Goal: Task Accomplishment & Management: Complete application form

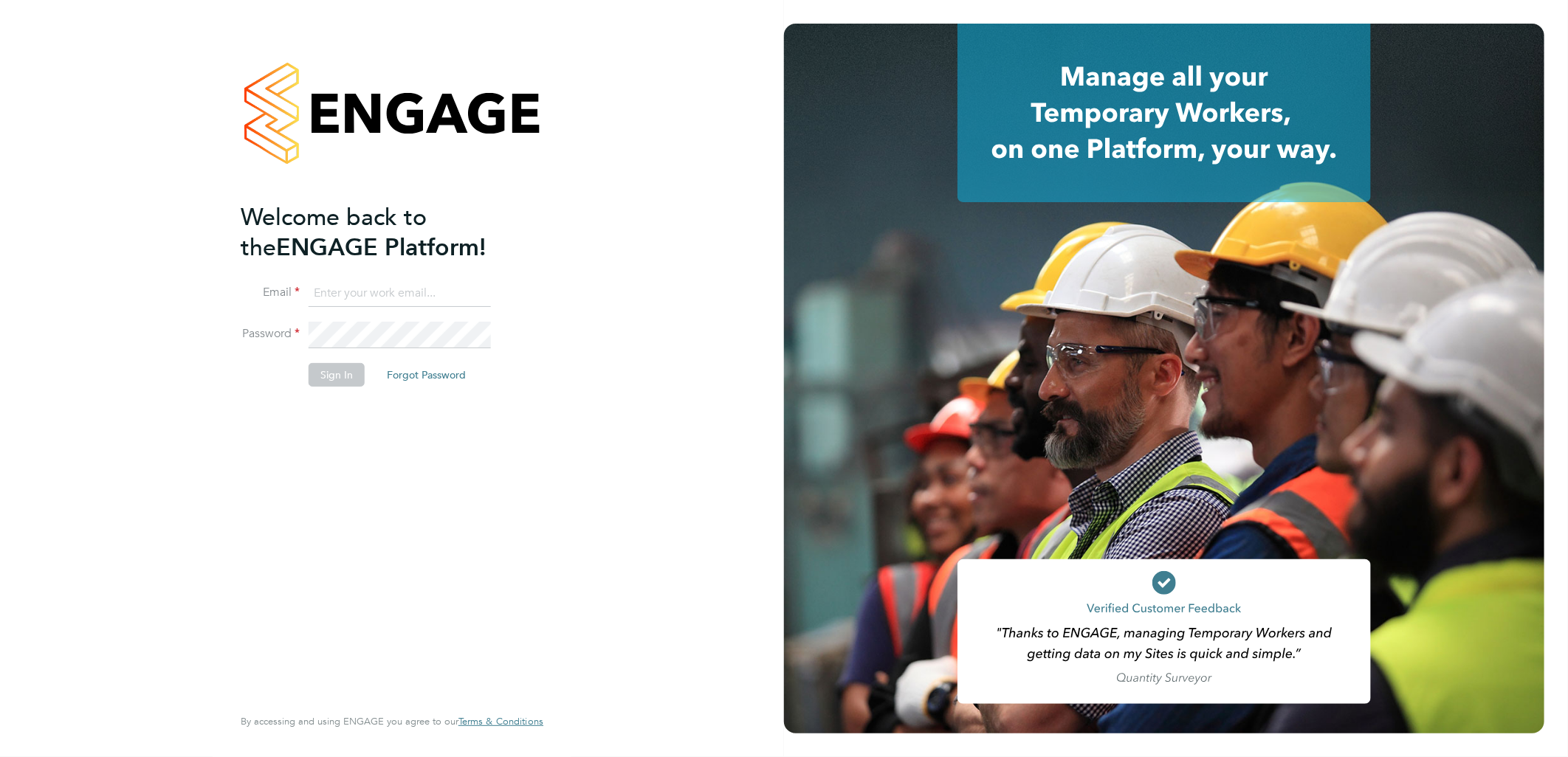
type input "[PERSON_NAME][EMAIL_ADDRESS][DOMAIN_NAME]"
click at [341, 372] on button "Sign In" at bounding box center [336, 374] width 56 height 23
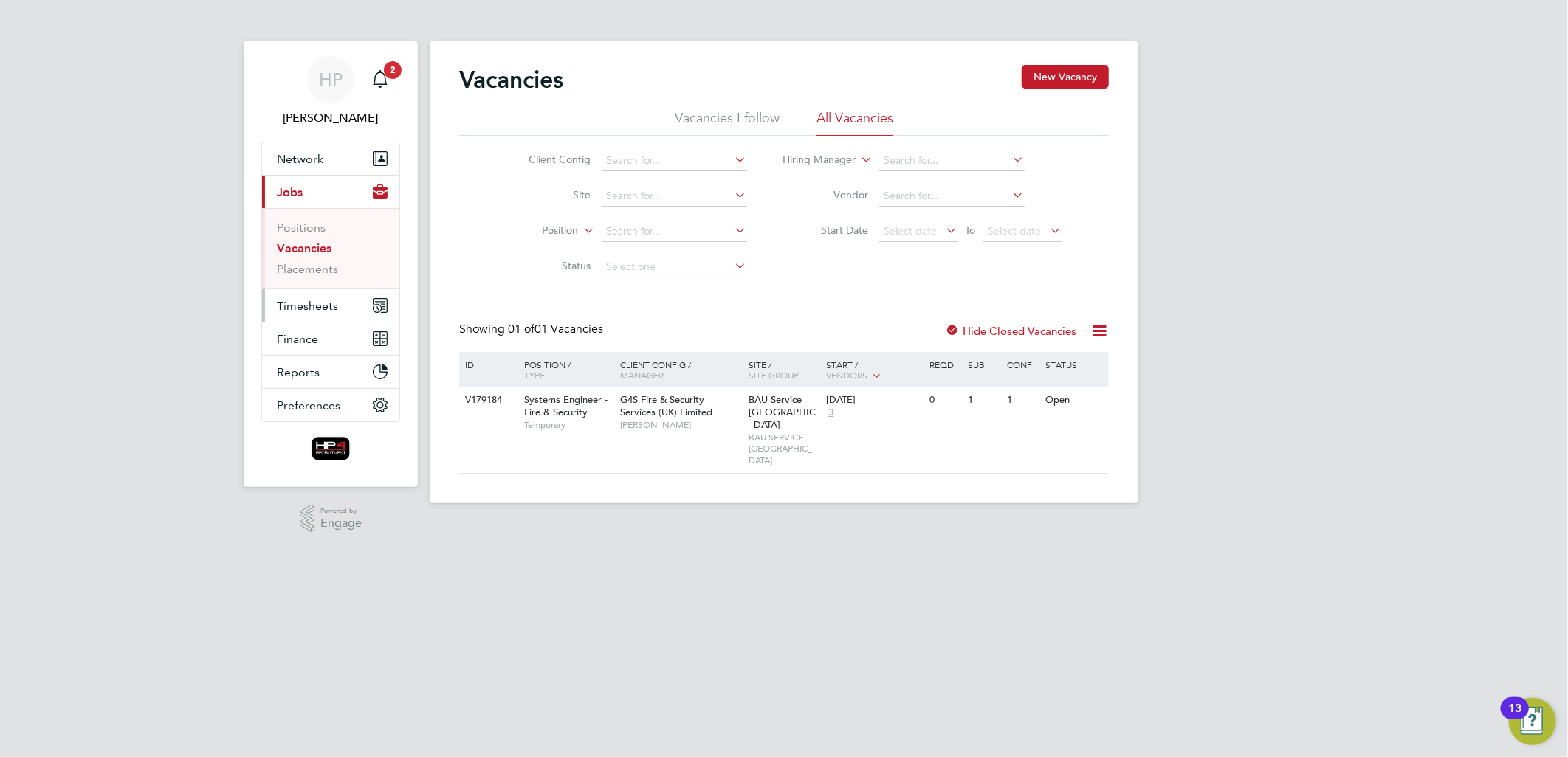
click at [314, 299] on span "Timesheets" at bounding box center [307, 305] width 61 height 14
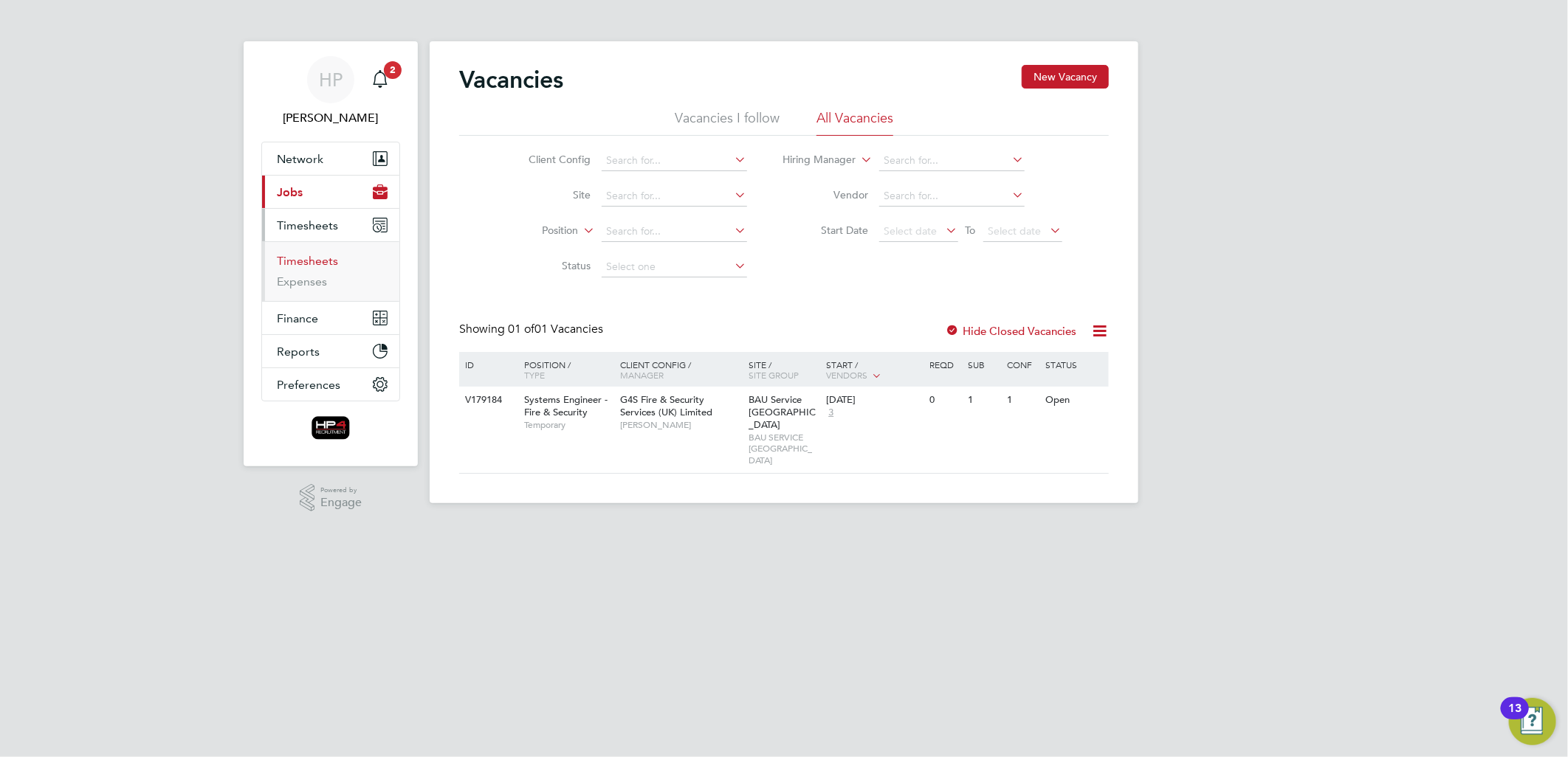
click at [314, 262] on link "Timesheets" at bounding box center [307, 260] width 61 height 14
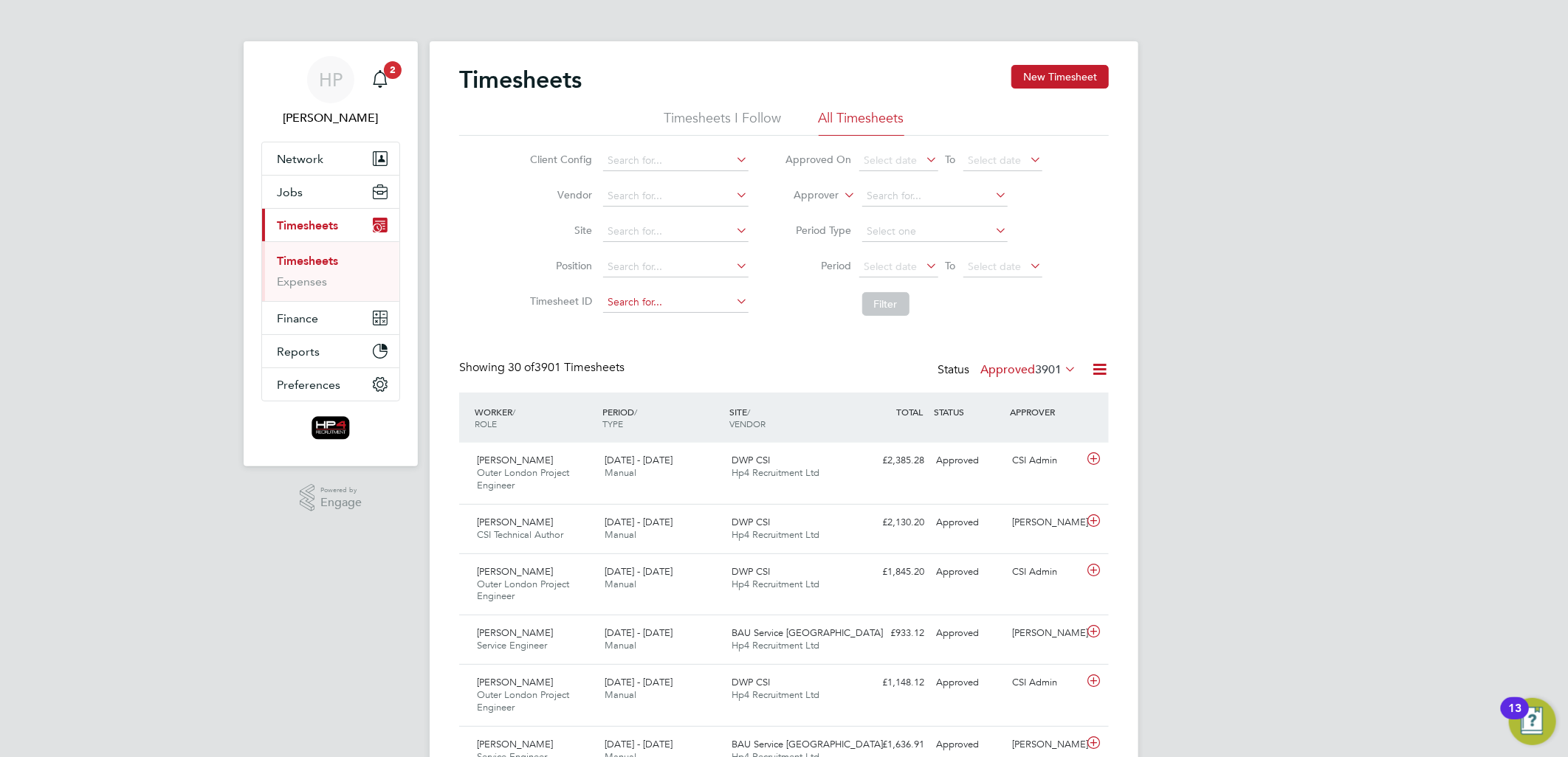
click at [662, 298] on input at bounding box center [675, 303] width 145 height 21
type input "TS1757702"
click at [883, 303] on button "Filter" at bounding box center [886, 303] width 47 height 23
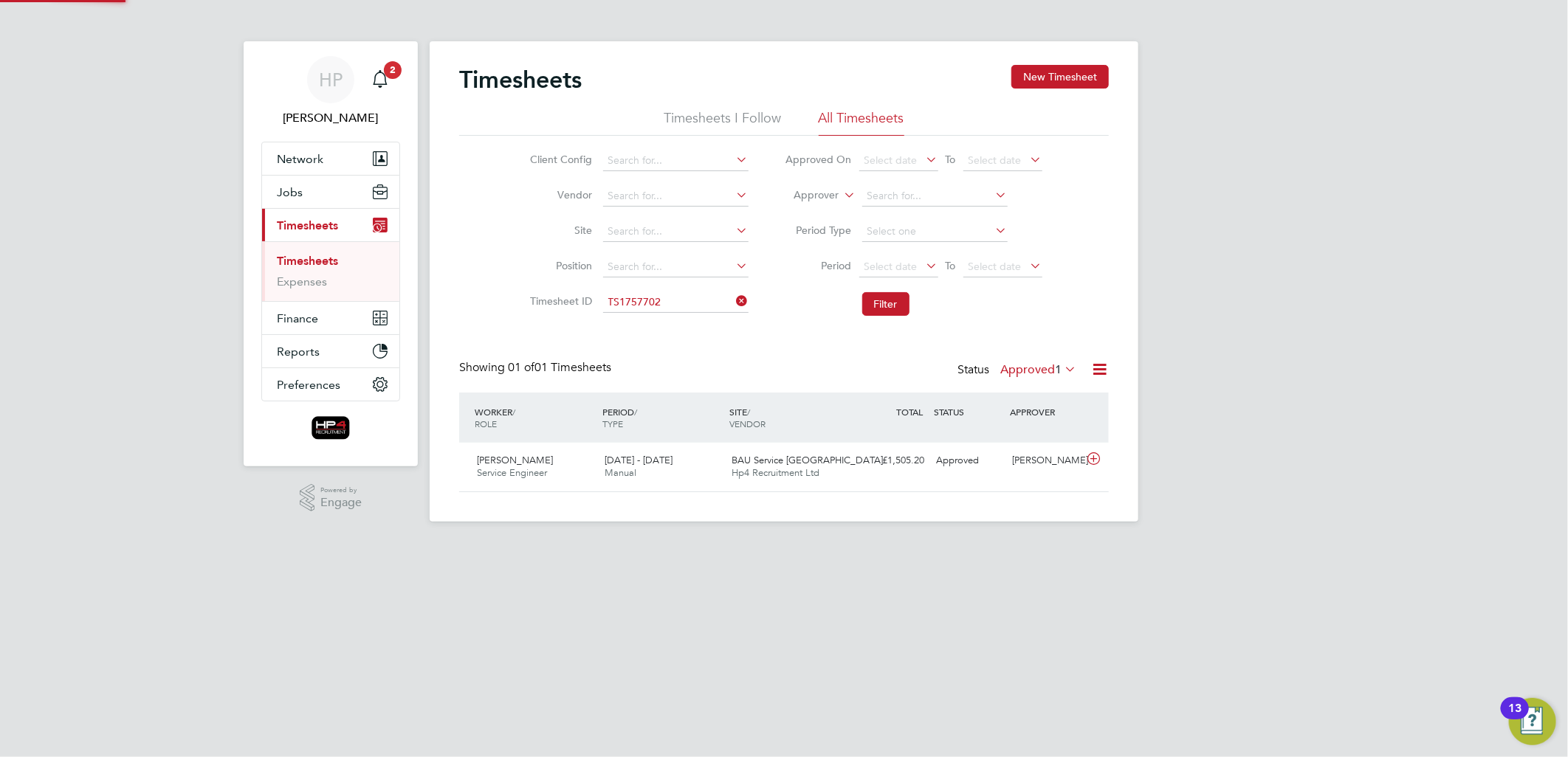
scroll to position [37, 128]
click at [1094, 455] on icon at bounding box center [1094, 458] width 18 height 12
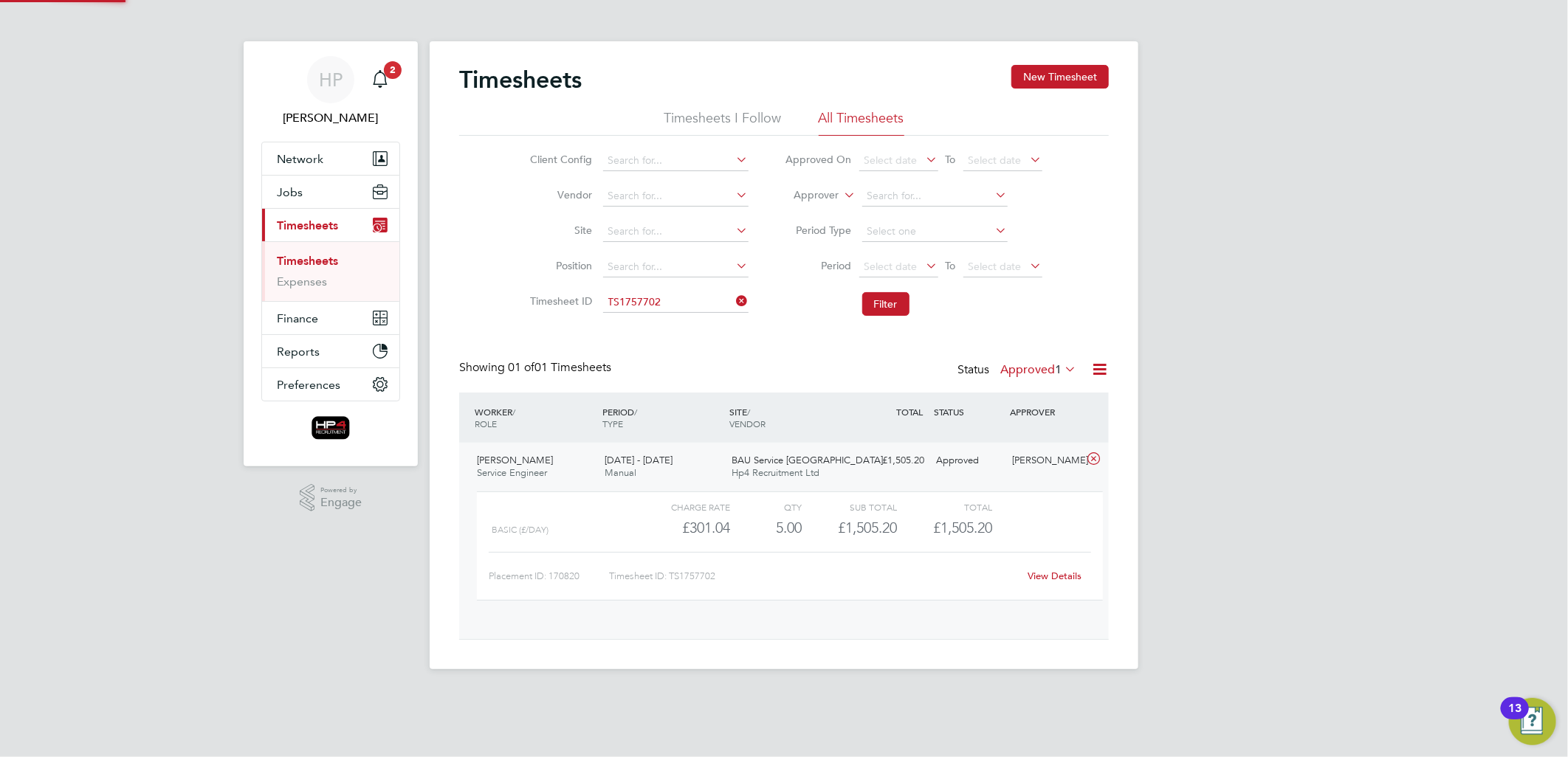
scroll to position [24, 144]
click at [1059, 577] on link "View Details" at bounding box center [1055, 576] width 54 height 13
click at [308, 261] on link "Timesheets" at bounding box center [307, 260] width 61 height 14
click at [298, 263] on link "Timesheets" at bounding box center [307, 260] width 61 height 14
click at [298, 279] on link "Expenses" at bounding box center [302, 281] width 51 height 14
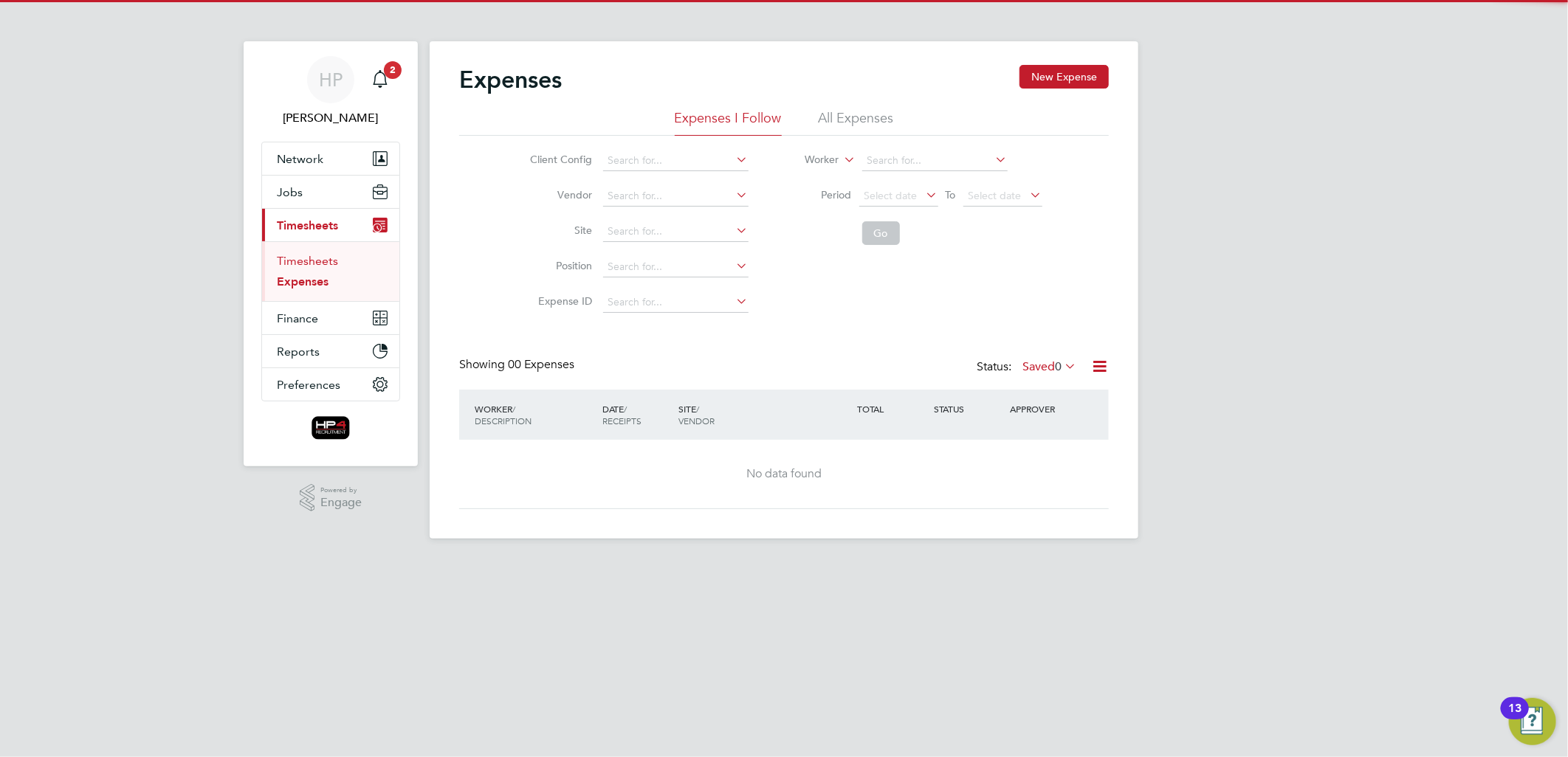
click at [298, 258] on link "Timesheets" at bounding box center [307, 260] width 61 height 14
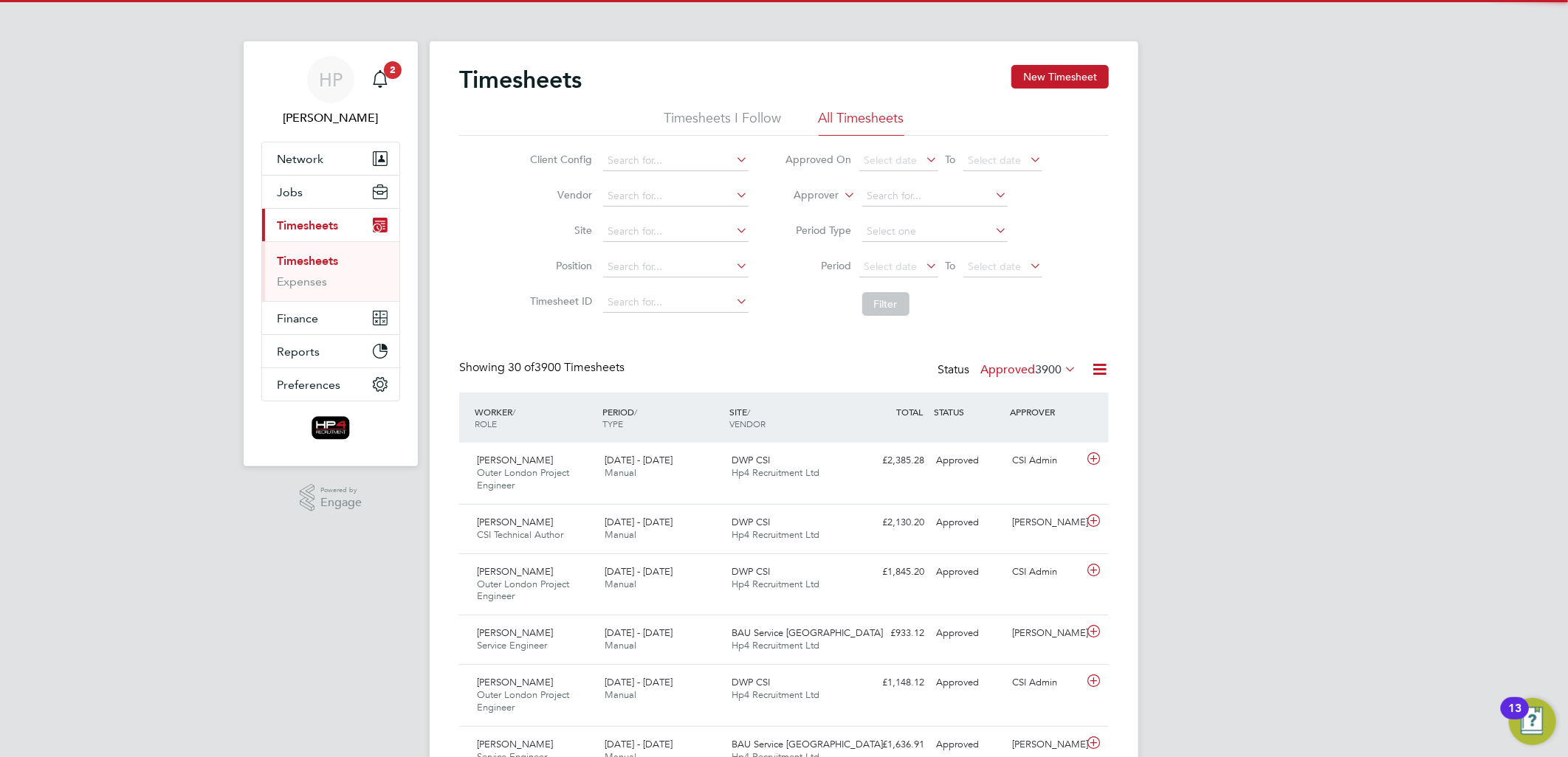
scroll to position [50, 128]
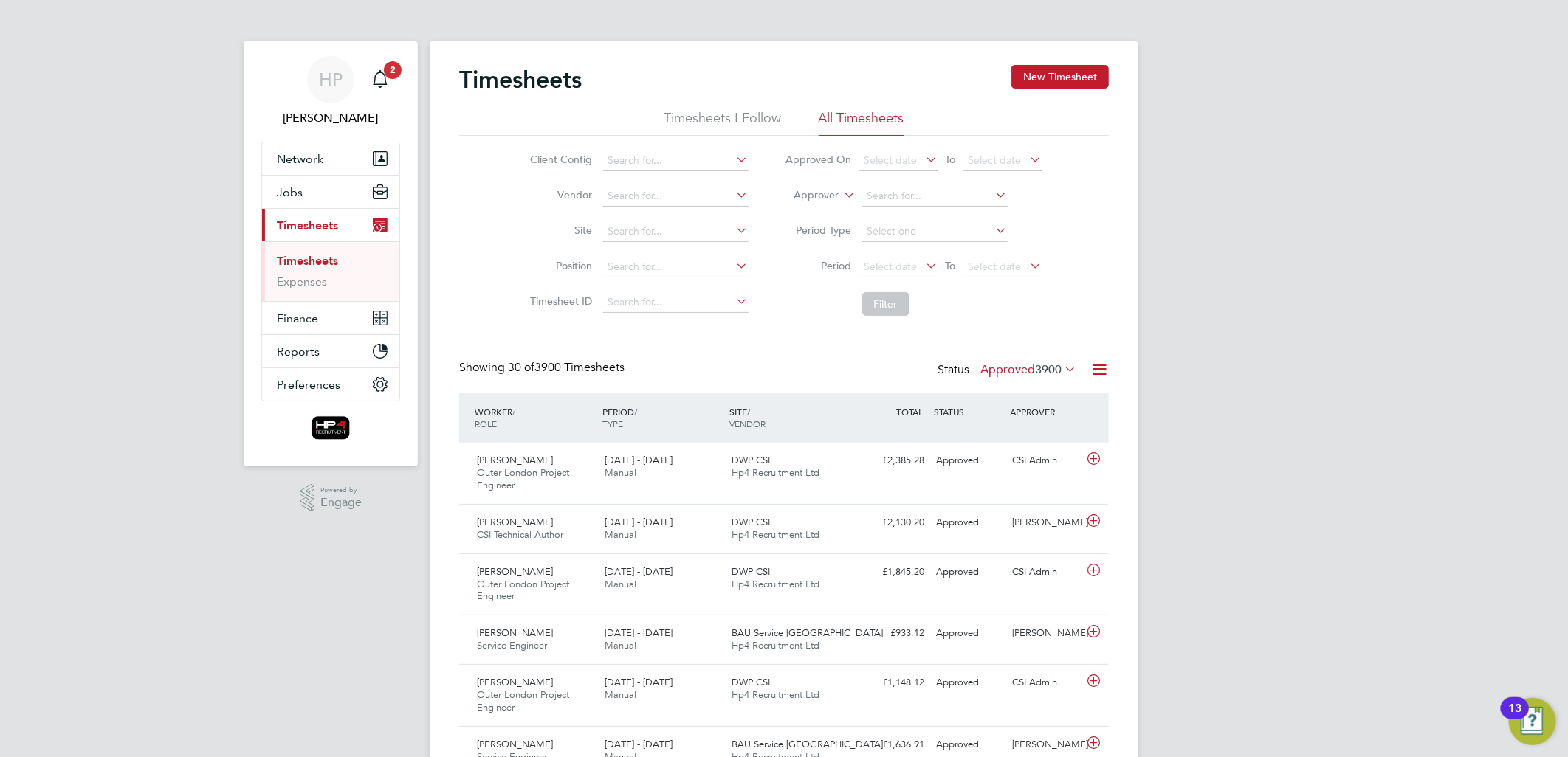
click at [1061, 365] on icon at bounding box center [1061, 369] width 0 height 21
click at [1010, 433] on li "Submitted" at bounding box center [1008, 437] width 68 height 21
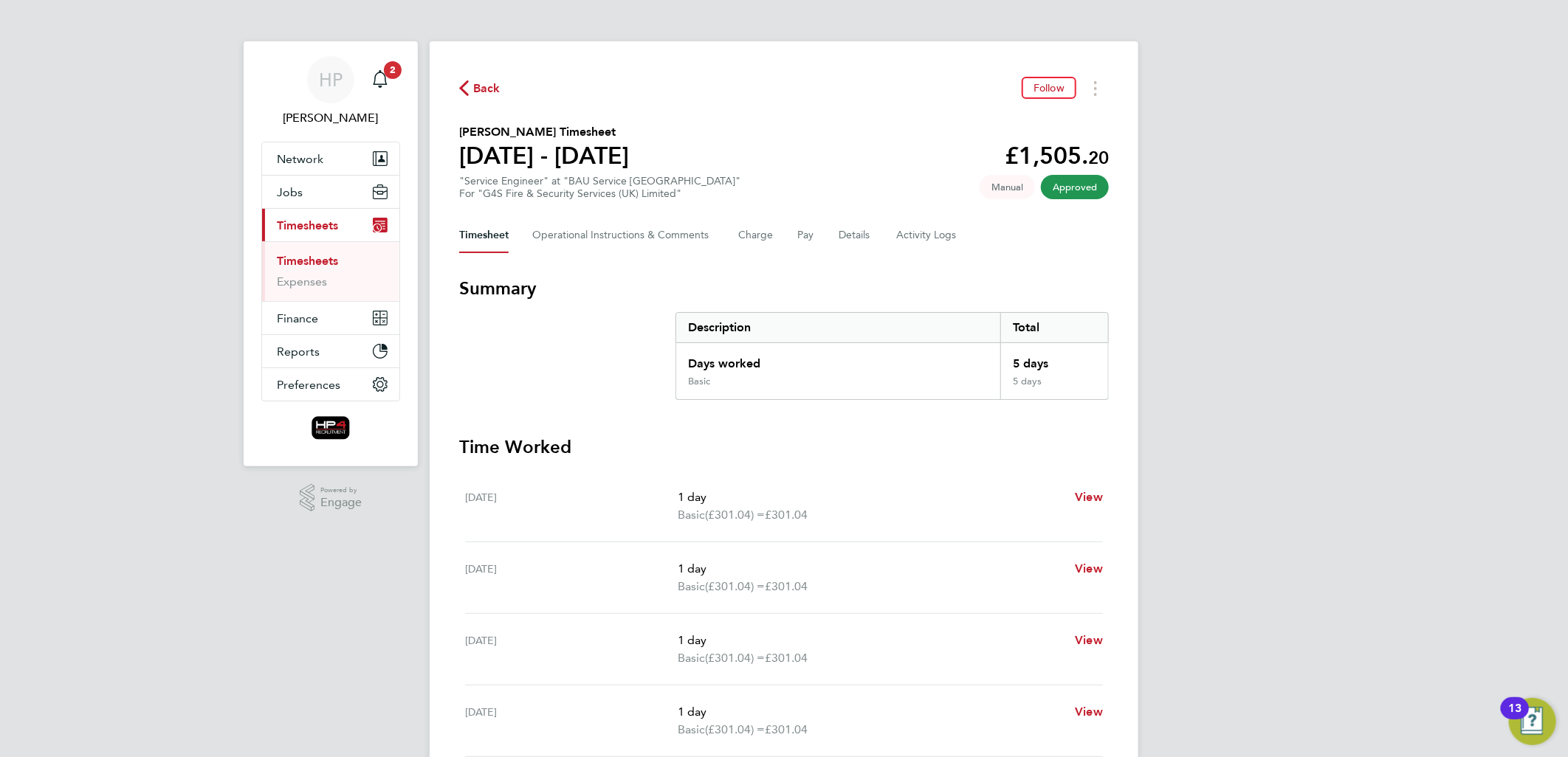
click at [470, 88] on span "Back" at bounding box center [479, 87] width 41 height 14
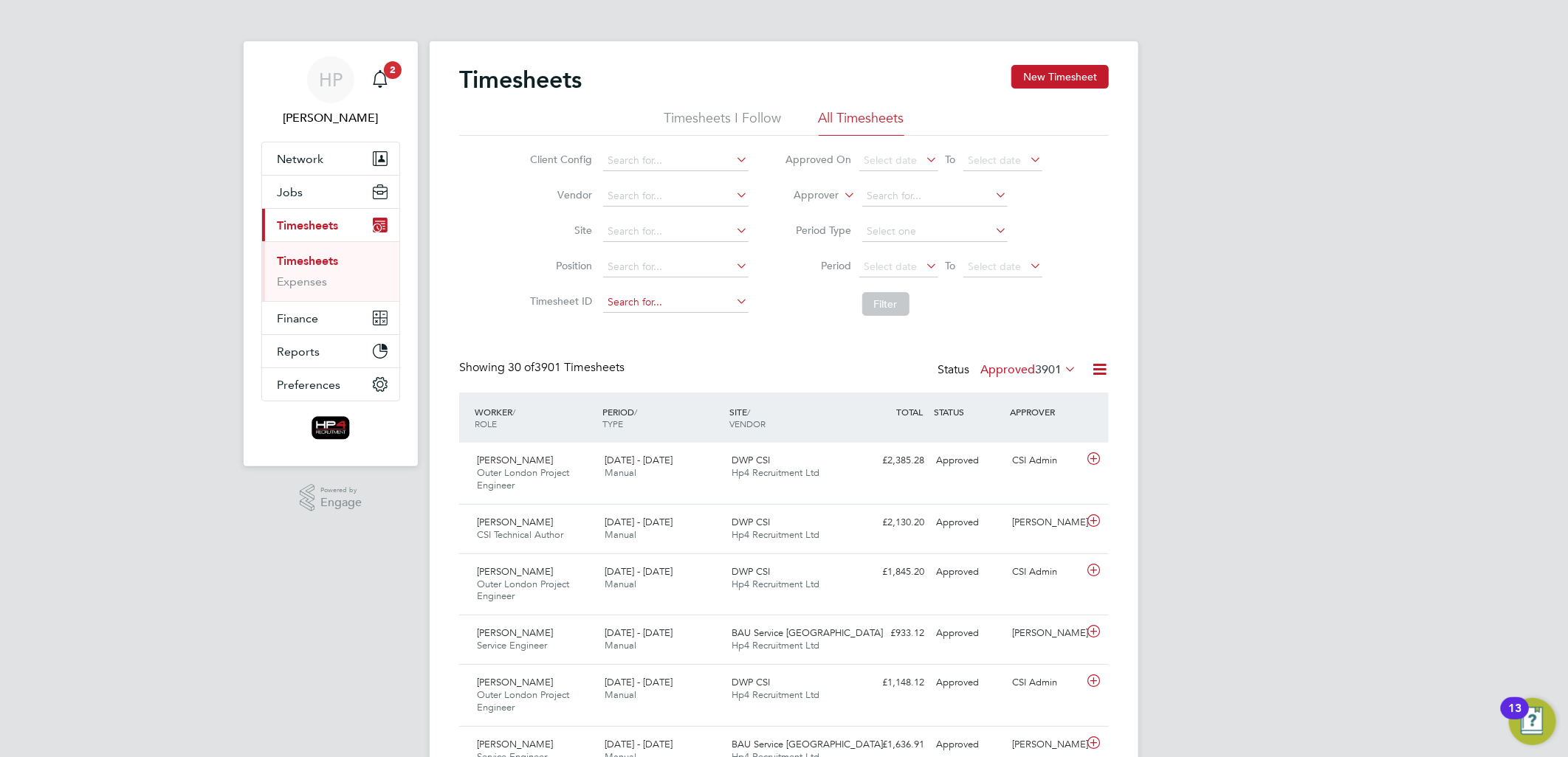
click at [648, 298] on input at bounding box center [675, 303] width 145 height 21
type input "TS1757702"
drag, startPoint x: 880, startPoint y: 300, endPoint x: 878, endPoint y: 310, distance: 10.2
click at [881, 300] on button "Filter" at bounding box center [886, 303] width 47 height 23
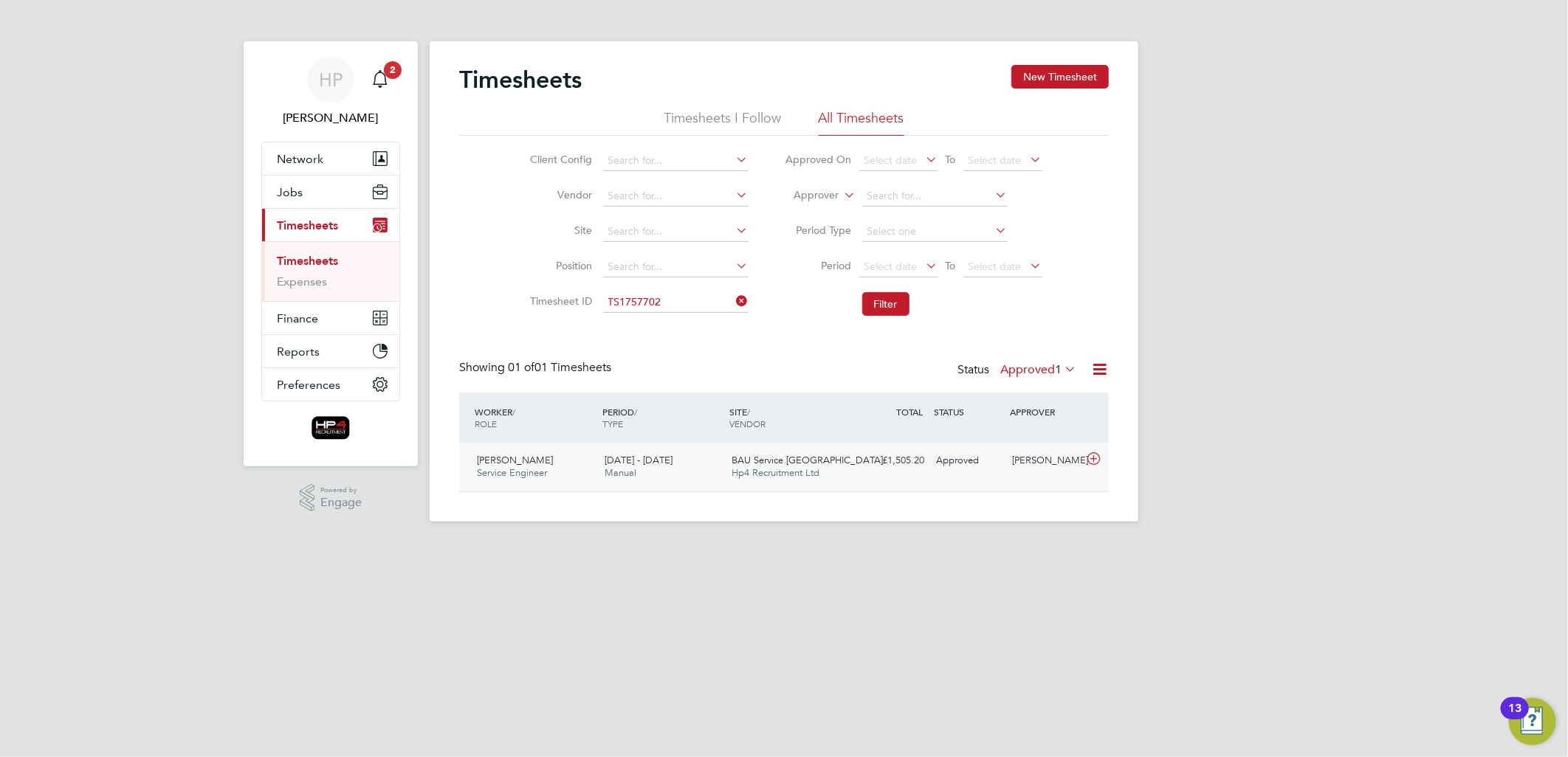
click at [1091, 455] on icon at bounding box center [1094, 458] width 18 height 12
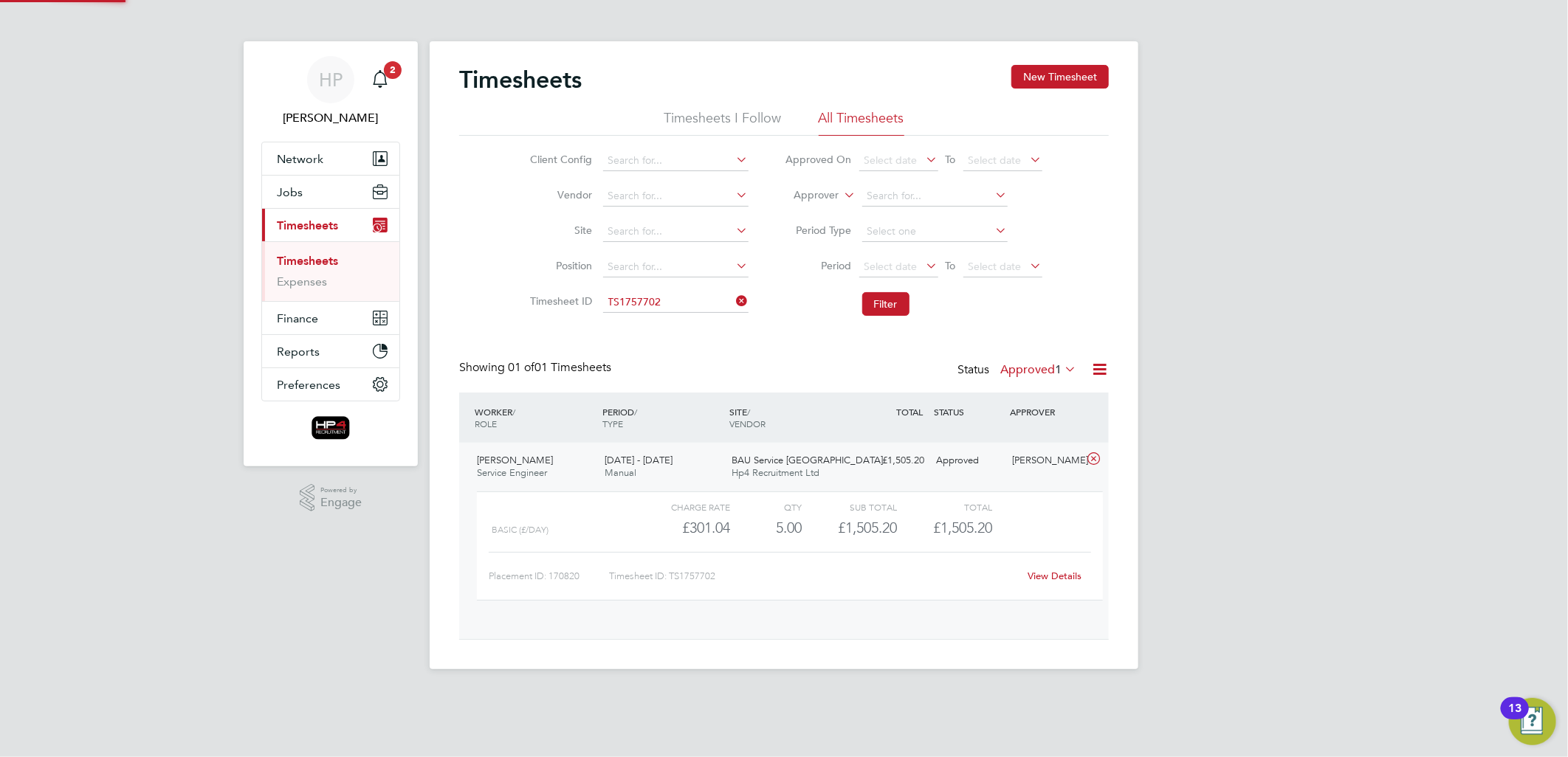
scroll to position [24, 144]
click at [1052, 574] on link "View Details" at bounding box center [1055, 576] width 54 height 13
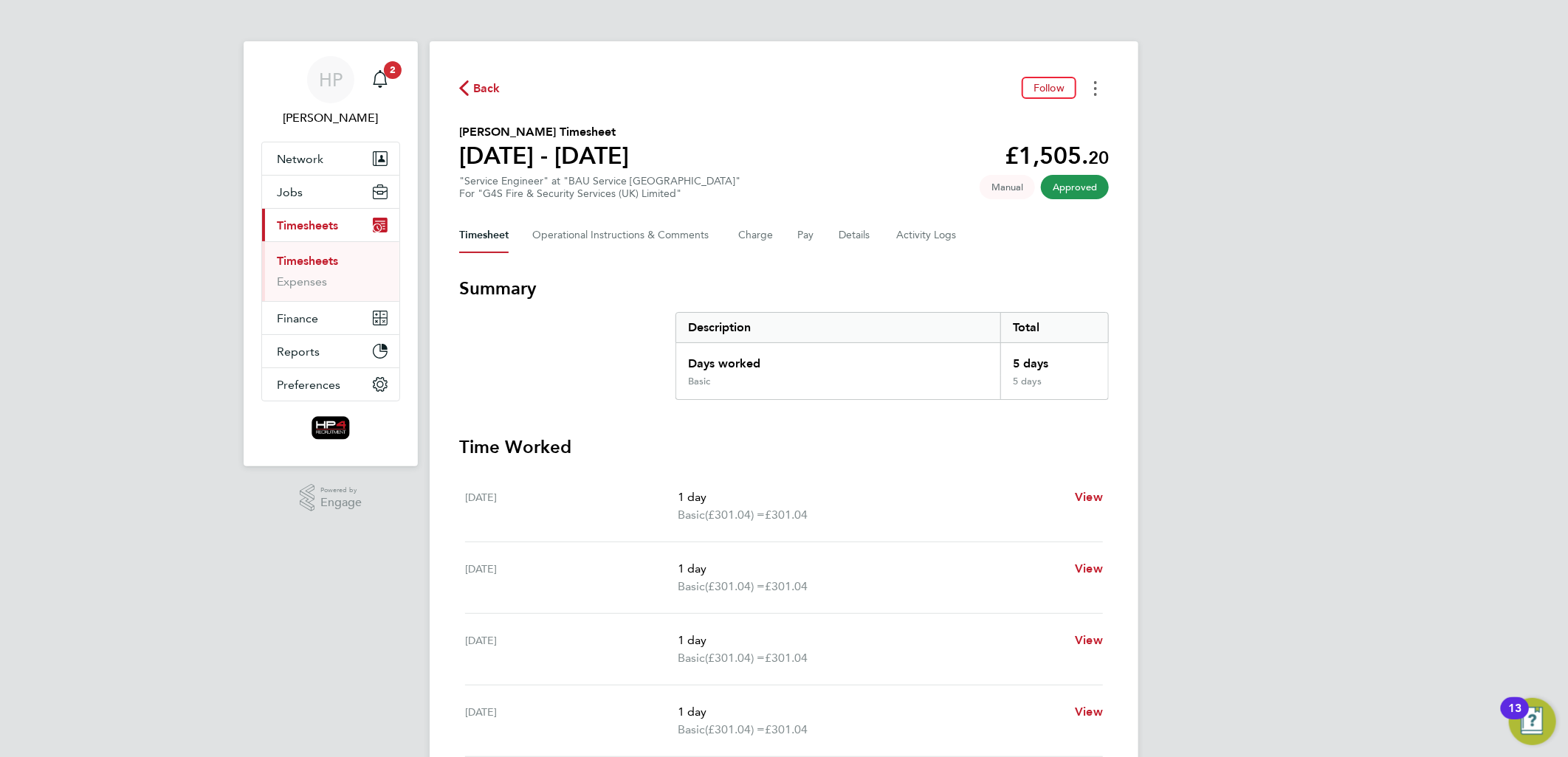
click at [1096, 85] on icon "Timesheets Menu" at bounding box center [1096, 88] width 3 height 14
click at [1246, 197] on div "HP [PERSON_NAME] Notifications 2 Applications: Network Team Members Businesses …" at bounding box center [784, 533] width 1568 height 1066
click at [1007, 179] on span "Manual" at bounding box center [1007, 187] width 55 height 24
click at [1008, 186] on span "Manual" at bounding box center [1007, 187] width 55 height 24
click at [1090, 92] on button "Timesheets Menu" at bounding box center [1095, 88] width 26 height 23
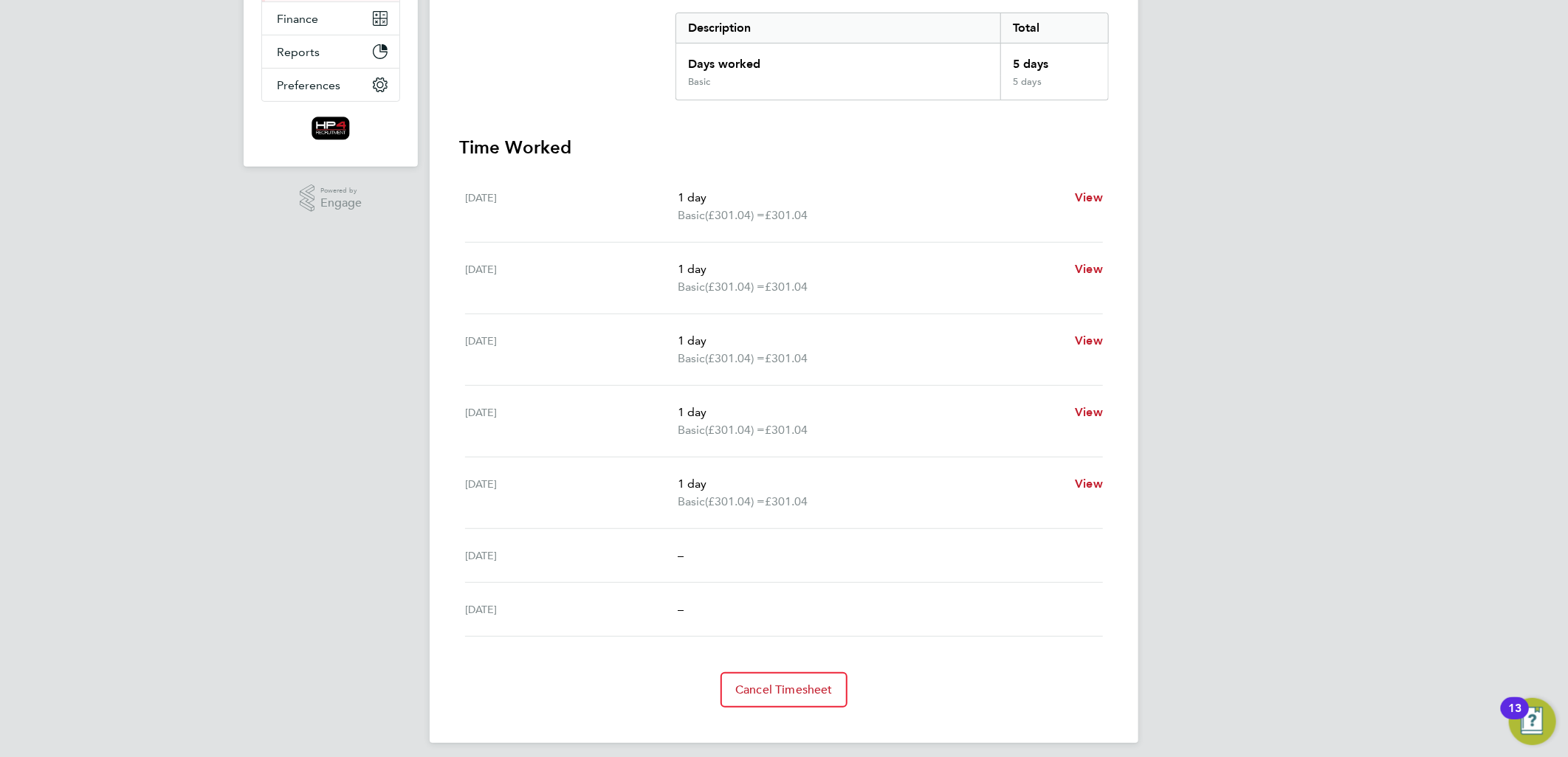
scroll to position [306, 0]
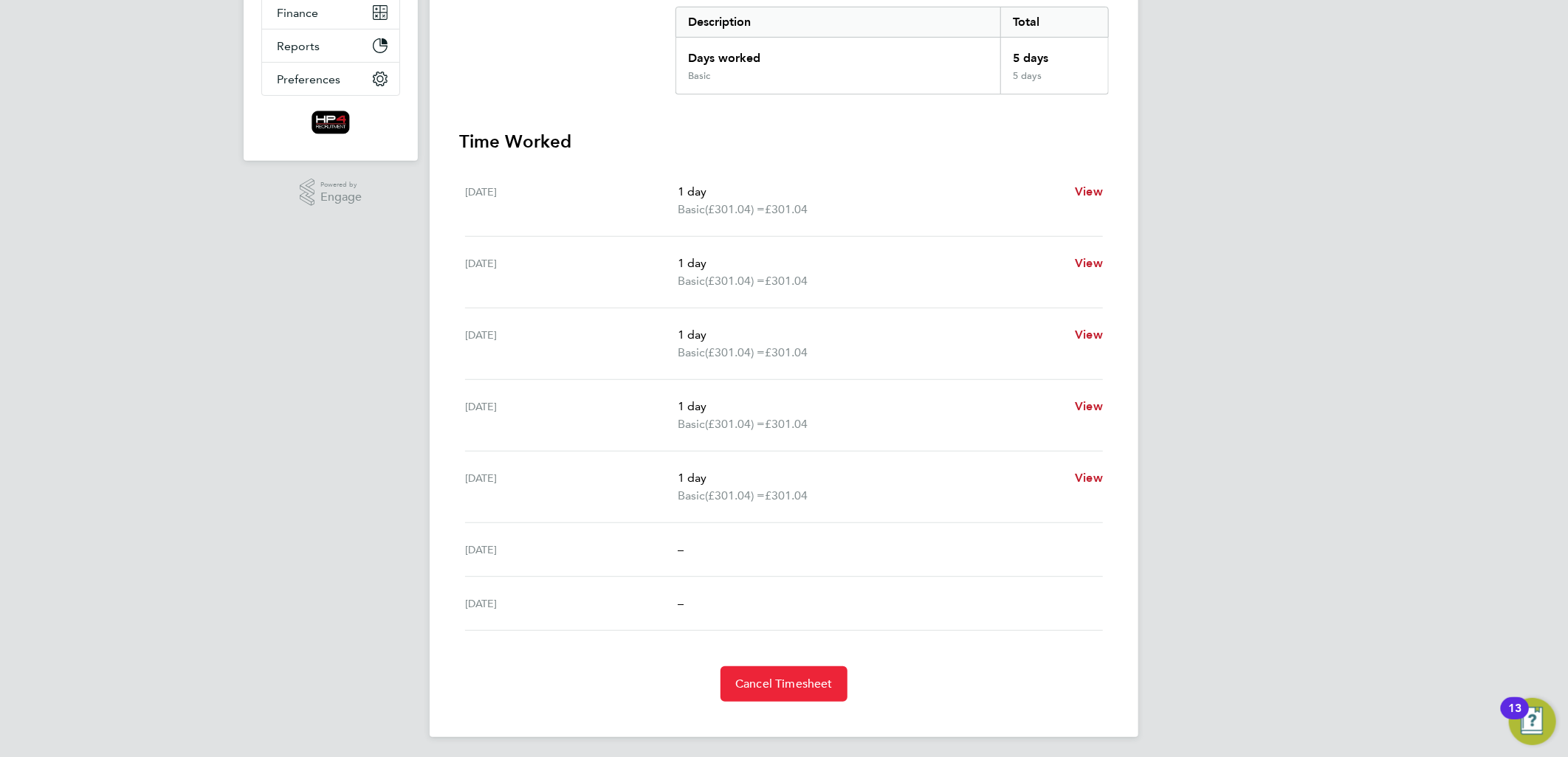
click at [805, 682] on span "Cancel Timesheet" at bounding box center [784, 684] width 97 height 14
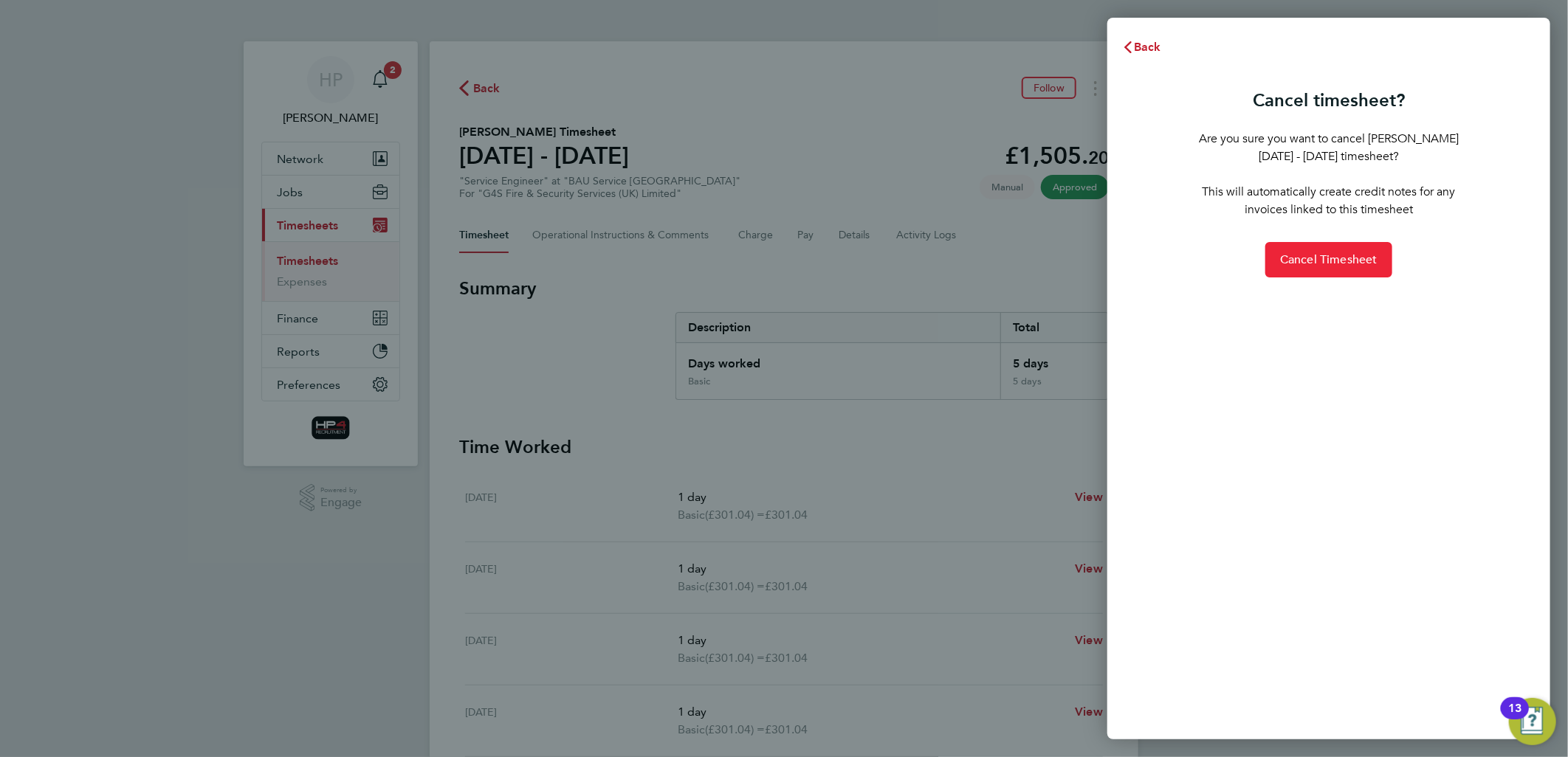
click at [1320, 257] on span "Cancel Timesheet" at bounding box center [1328, 259] width 97 height 14
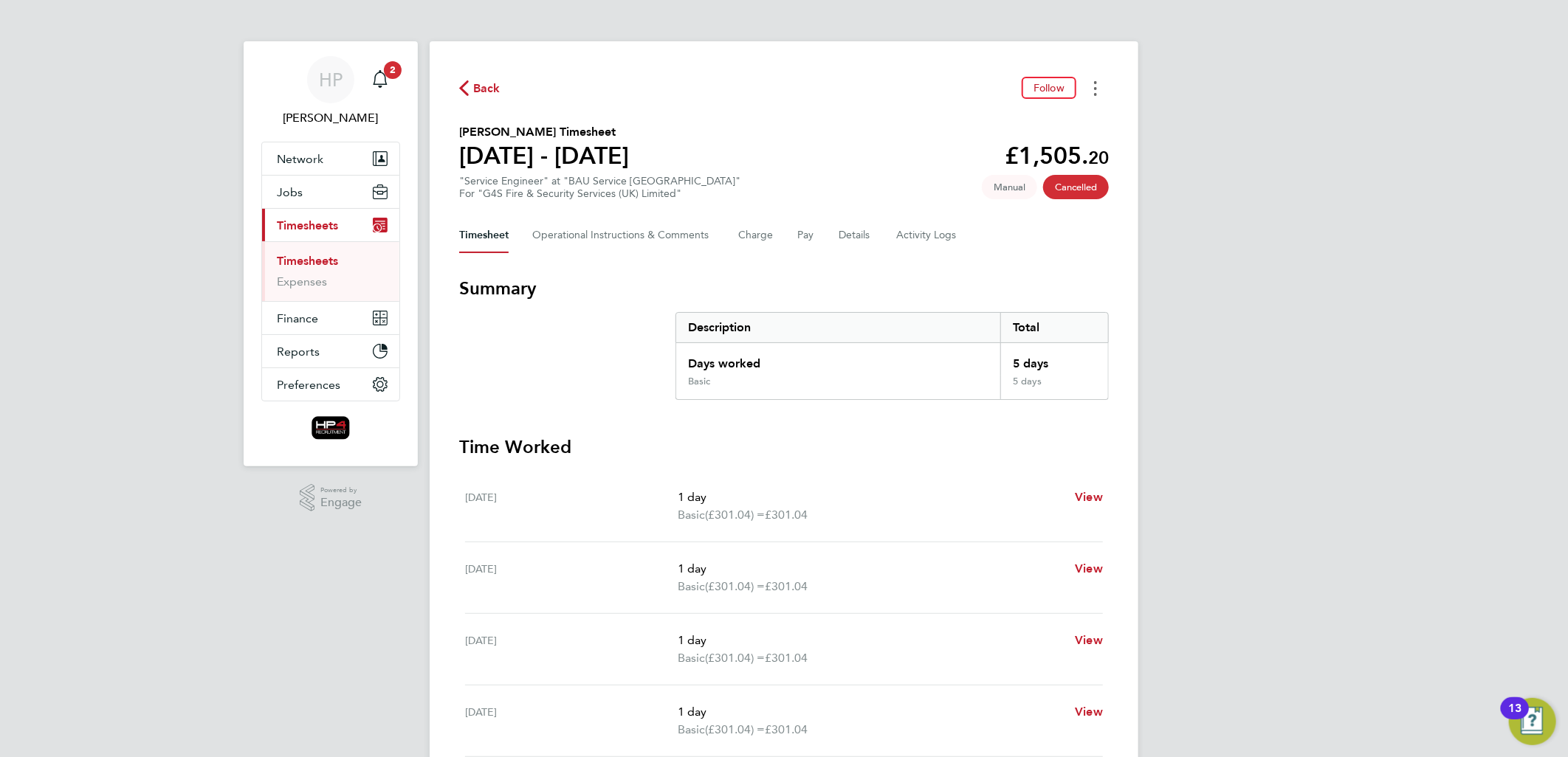
click at [1094, 92] on button "Timesheets Menu" at bounding box center [1095, 88] width 26 height 23
drag, startPoint x: 1224, startPoint y: 108, endPoint x: 1248, endPoint y: 113, distance: 24.5
click at [1224, 108] on div "HP [PERSON_NAME] Notifications 2 Applications: Network Team Members Businesses …" at bounding box center [784, 498] width 1568 height 995
click at [462, 85] on icon "button" at bounding box center [464, 88] width 10 height 15
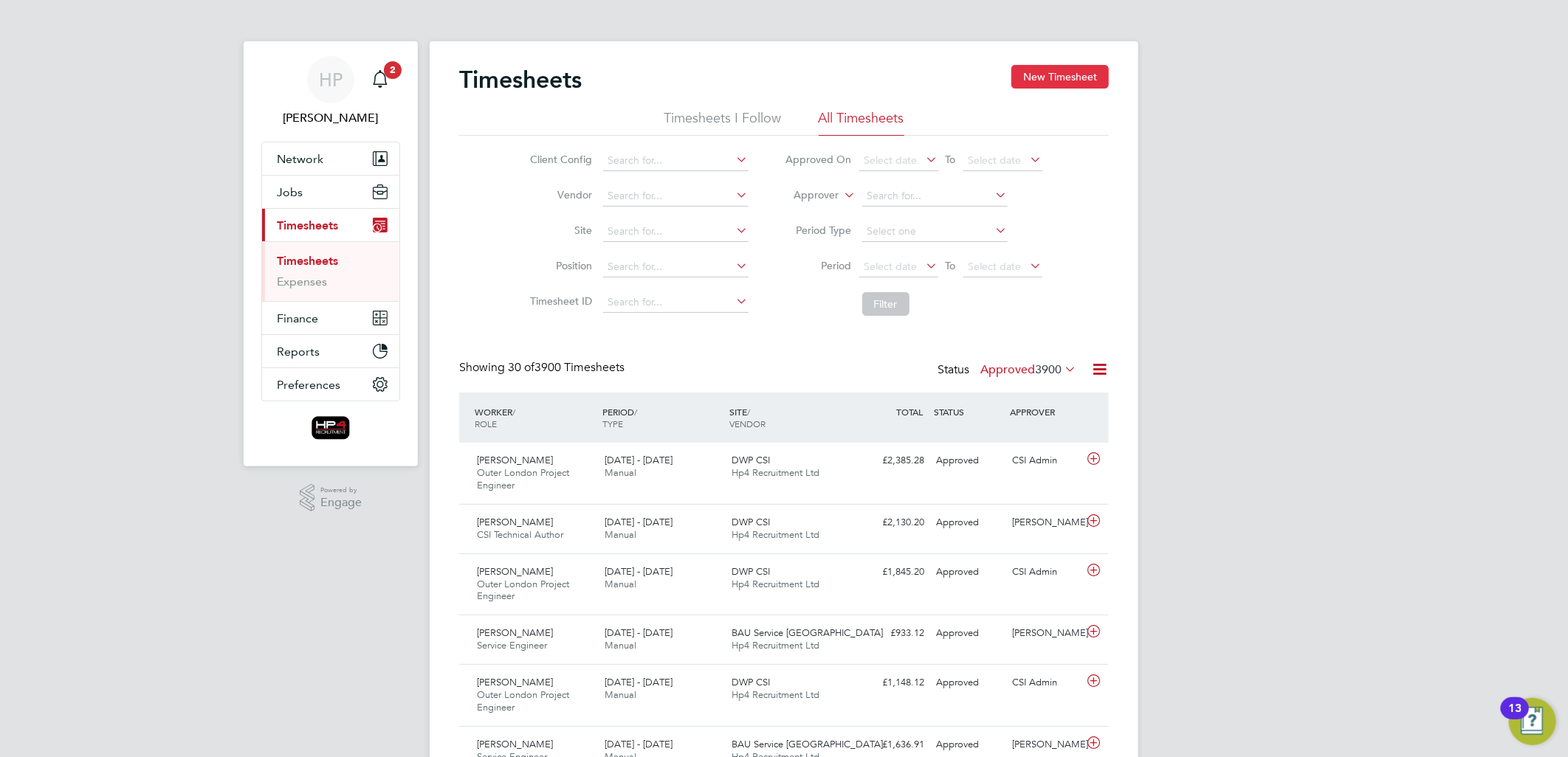
click at [1059, 78] on button "New Timesheet" at bounding box center [1060, 76] width 97 height 23
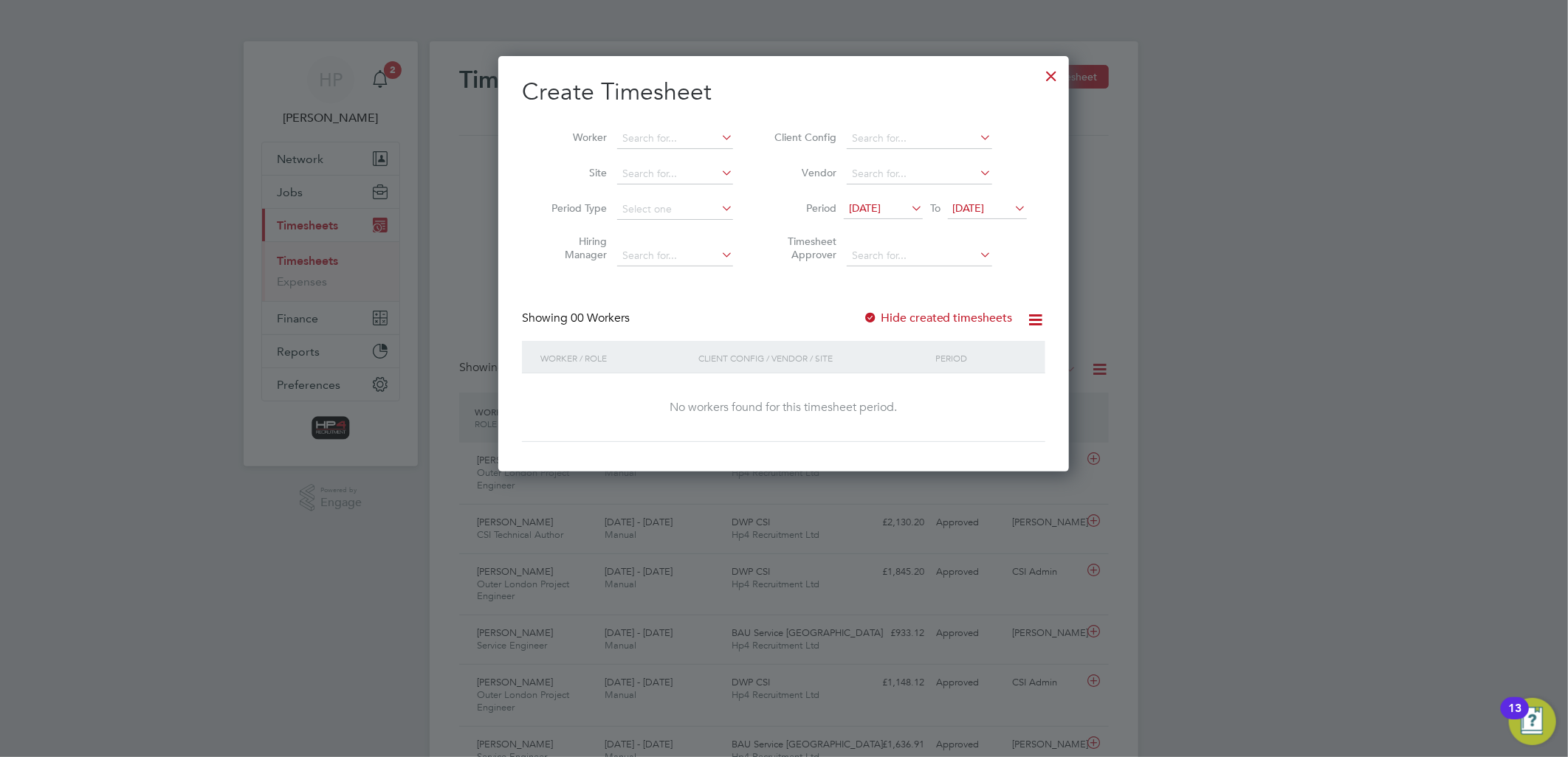
click at [1038, 317] on icon at bounding box center [1036, 319] width 18 height 18
click at [1216, 247] on div at bounding box center [784, 378] width 1568 height 757
click at [908, 206] on icon at bounding box center [908, 208] width 0 height 21
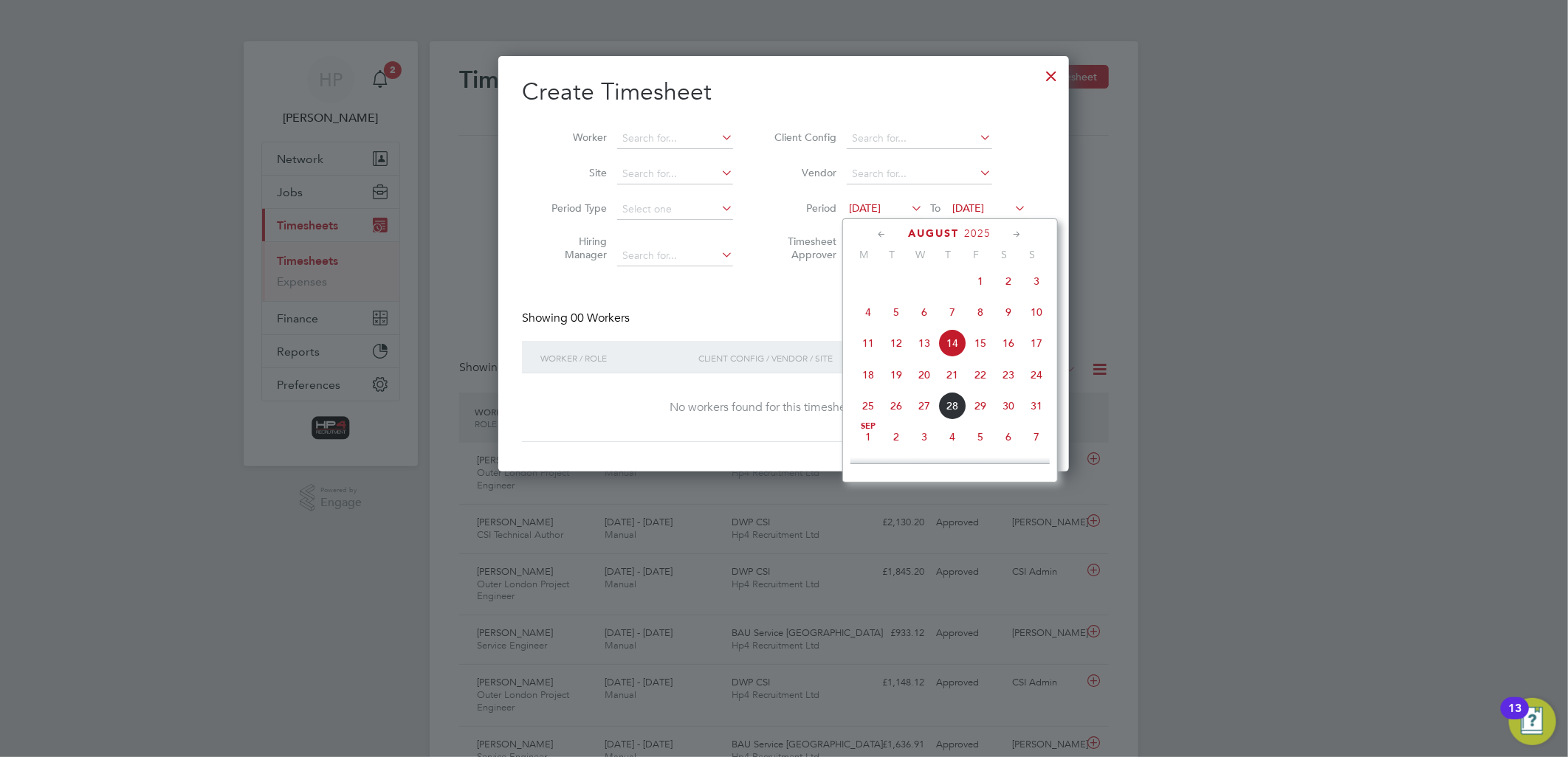
click at [878, 234] on icon at bounding box center [882, 234] width 14 height 16
click at [866, 357] on span "9" at bounding box center [868, 348] width 28 height 28
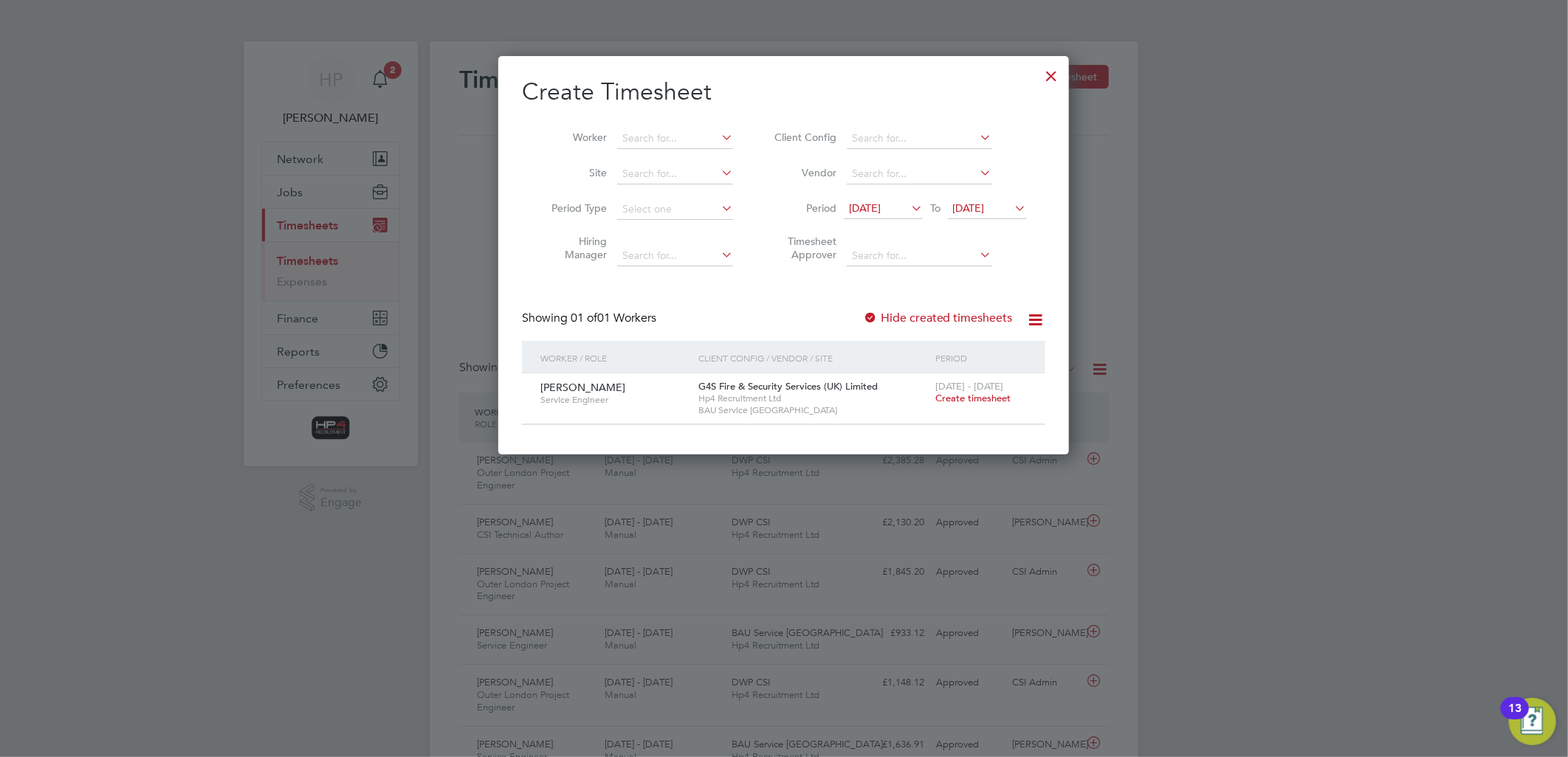
click at [1012, 208] on icon at bounding box center [1012, 208] width 0 height 21
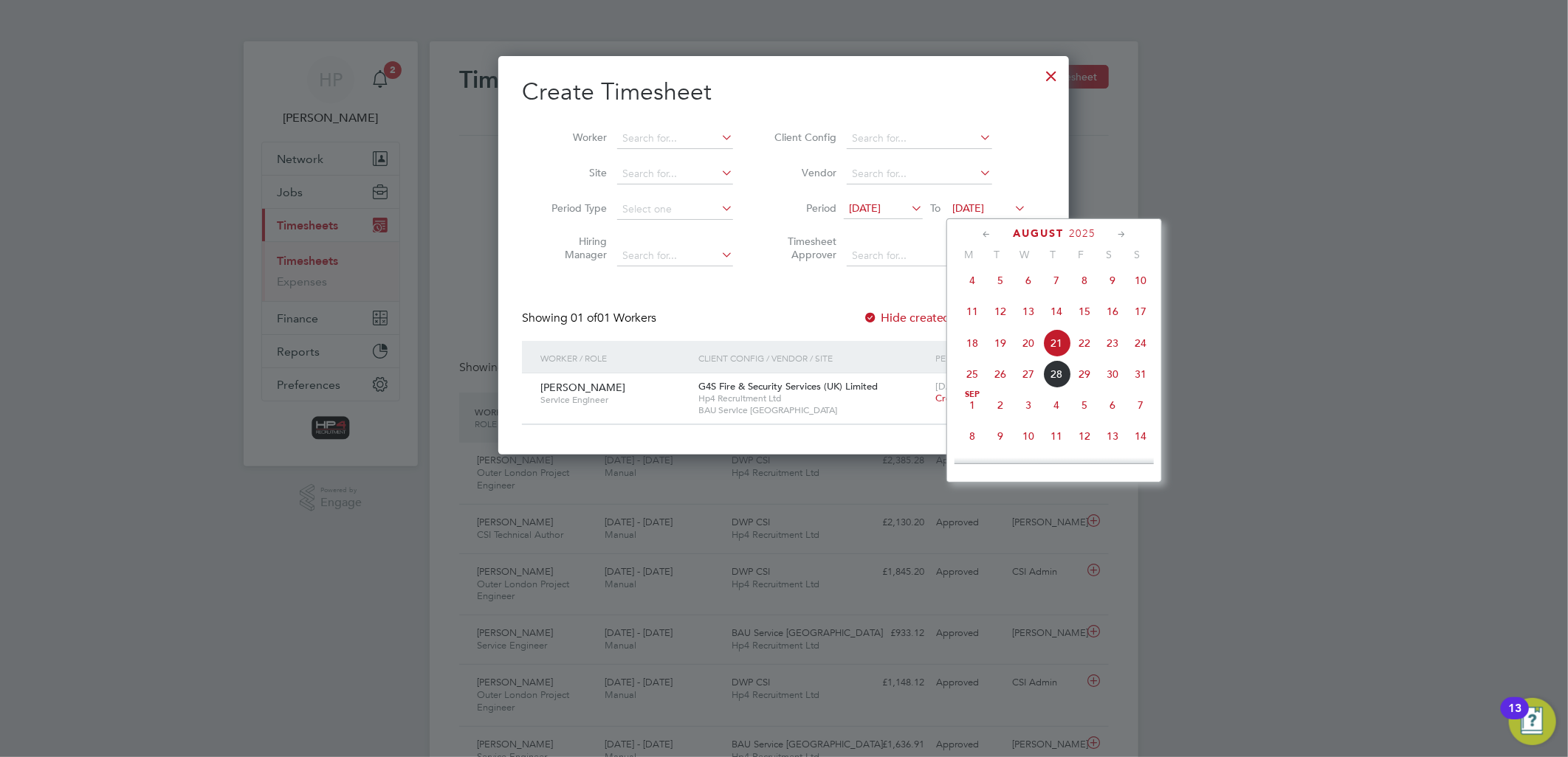
click at [980, 230] on icon at bounding box center [986, 234] width 14 height 16
click at [1140, 352] on span "15" at bounding box center [1140, 348] width 28 height 28
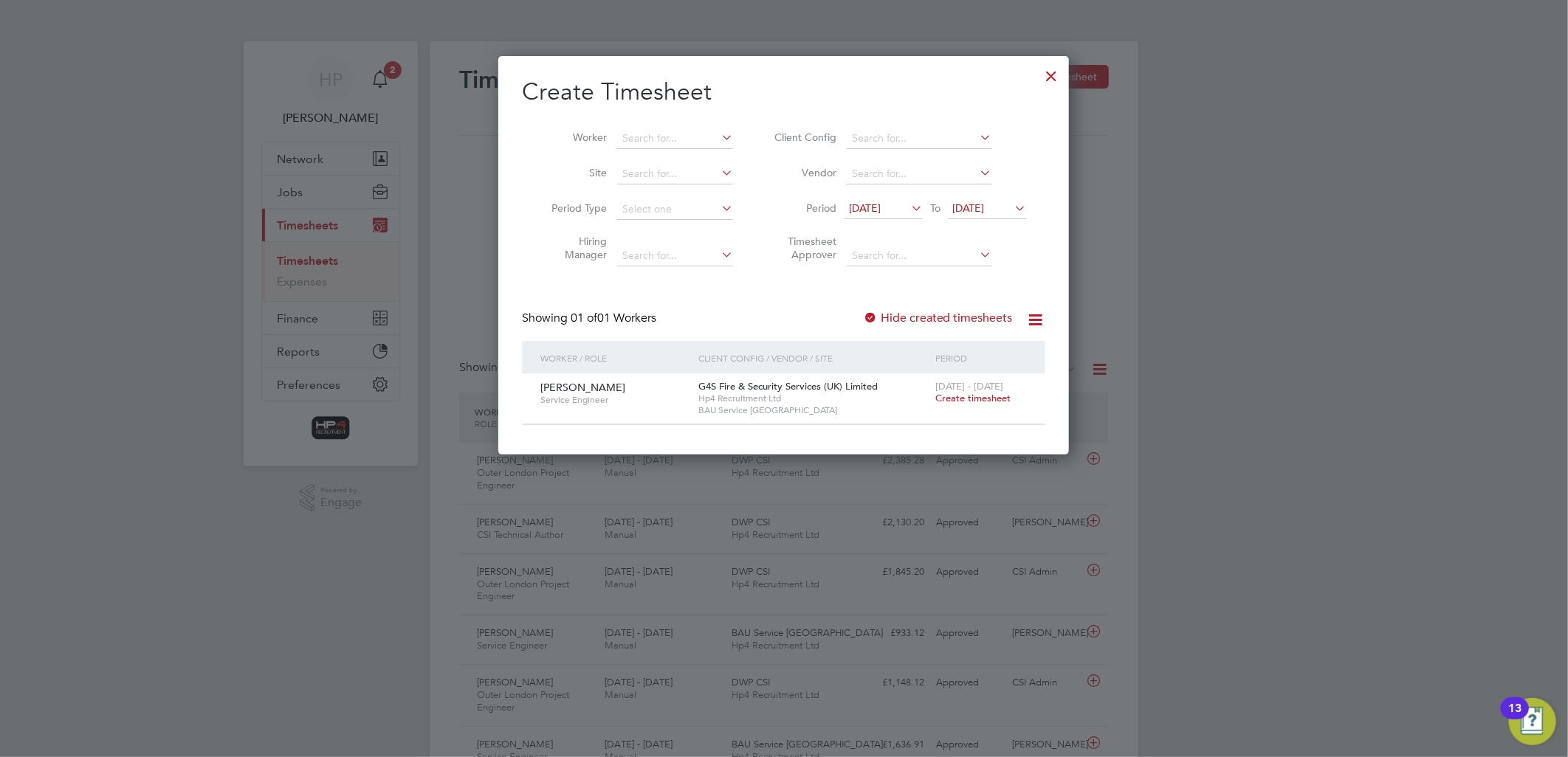
click at [966, 397] on span "Create timesheet" at bounding box center [973, 398] width 75 height 13
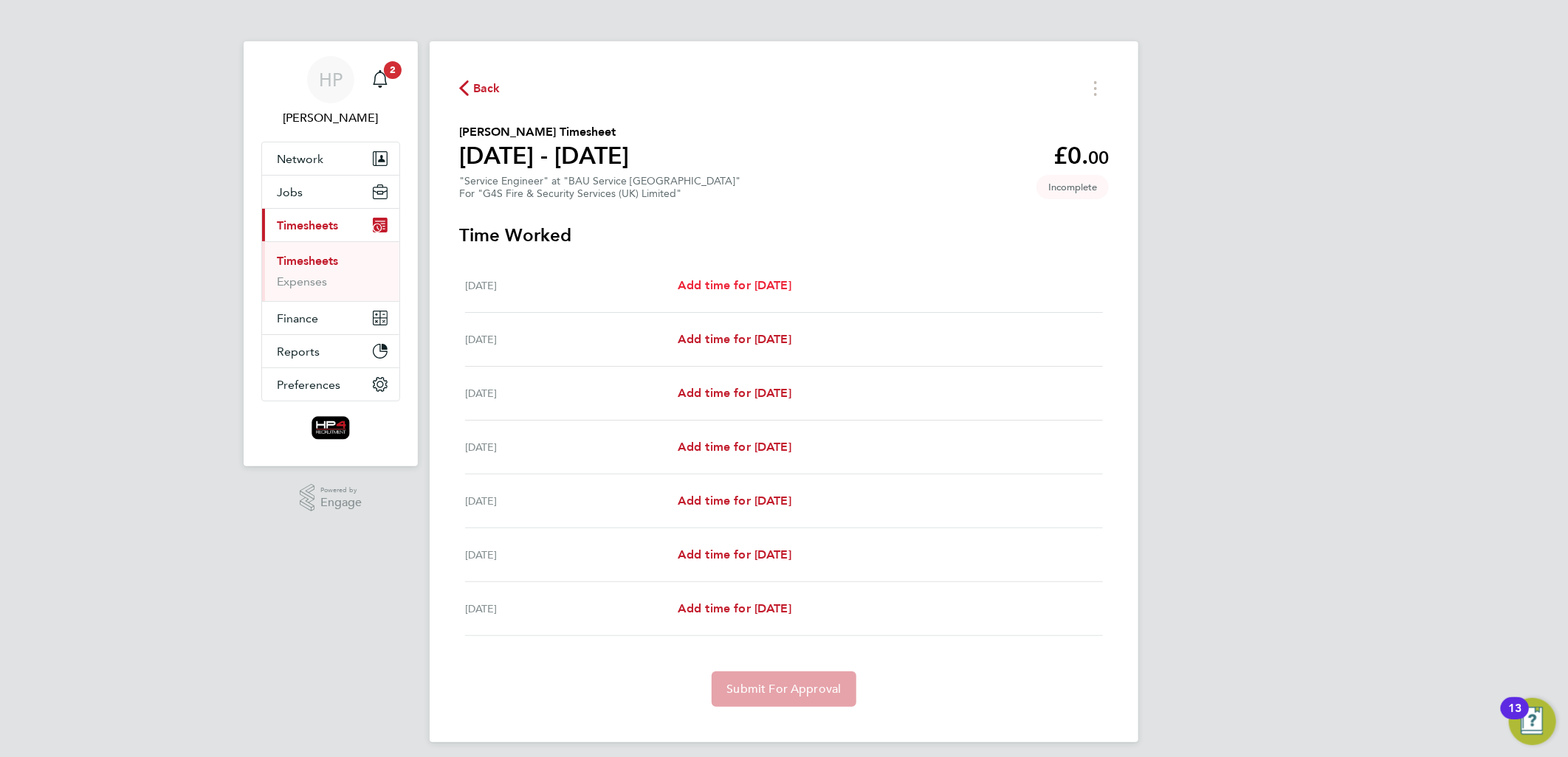
click at [721, 286] on span "Add time for [DATE]" at bounding box center [735, 285] width 114 height 14
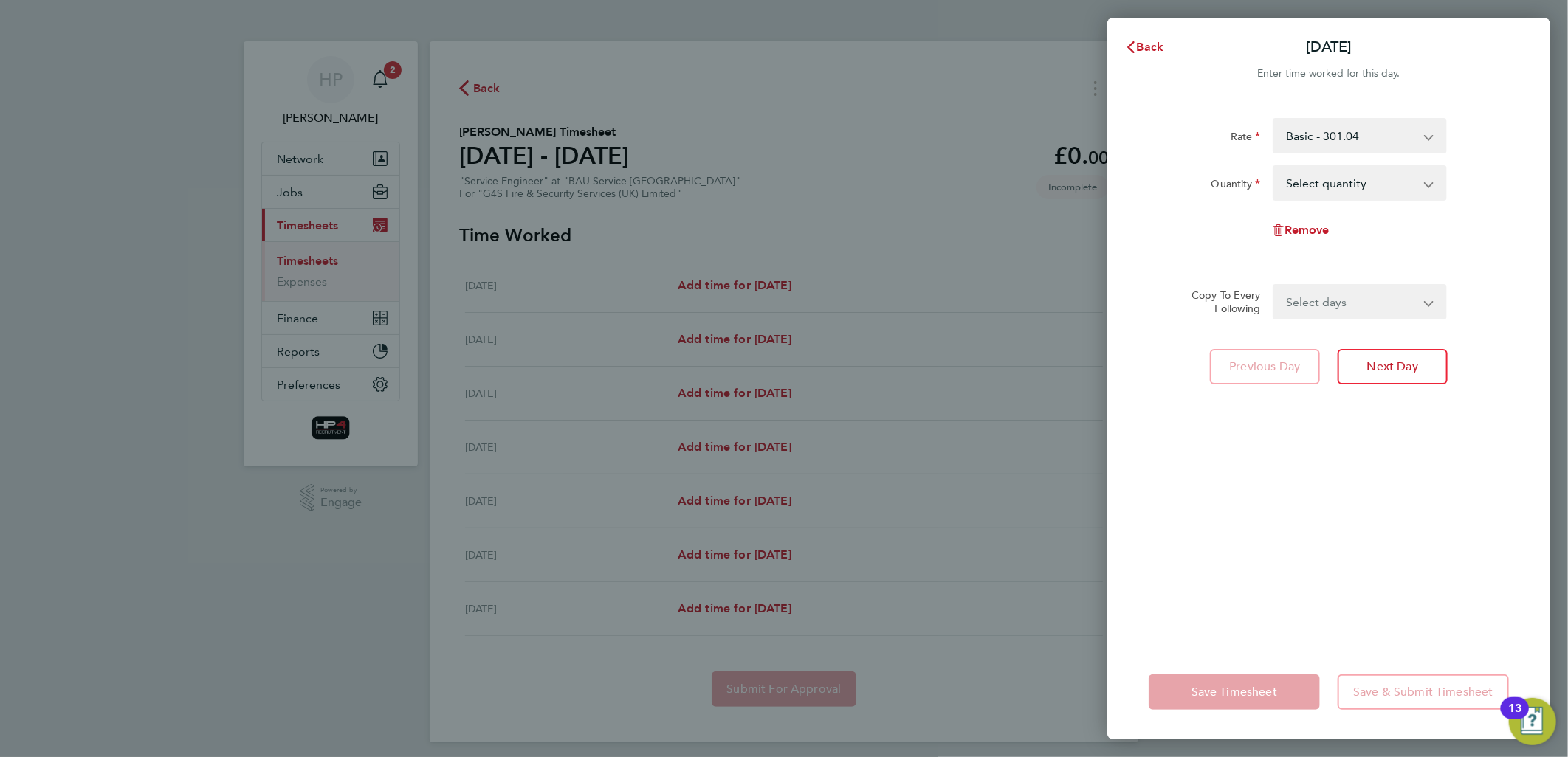
click at [1356, 183] on select "Select quantity 0.5 1" at bounding box center [1350, 183] width 153 height 32
select select "1"
click at [1274, 167] on select "Select quantity 0.5 1" at bounding box center [1350, 183] width 153 height 32
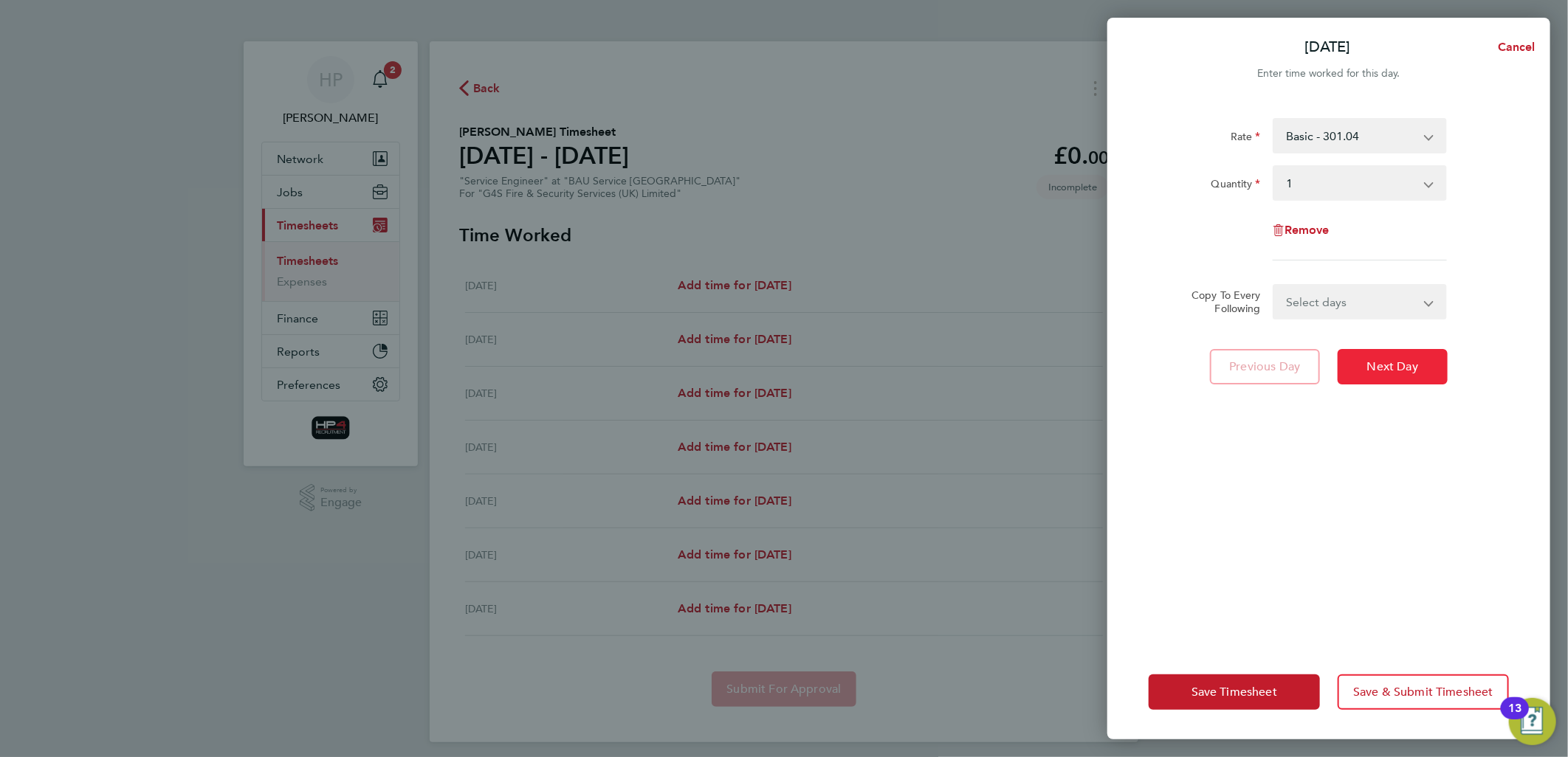
click at [1386, 371] on span "Next Day" at bounding box center [1392, 367] width 51 height 14
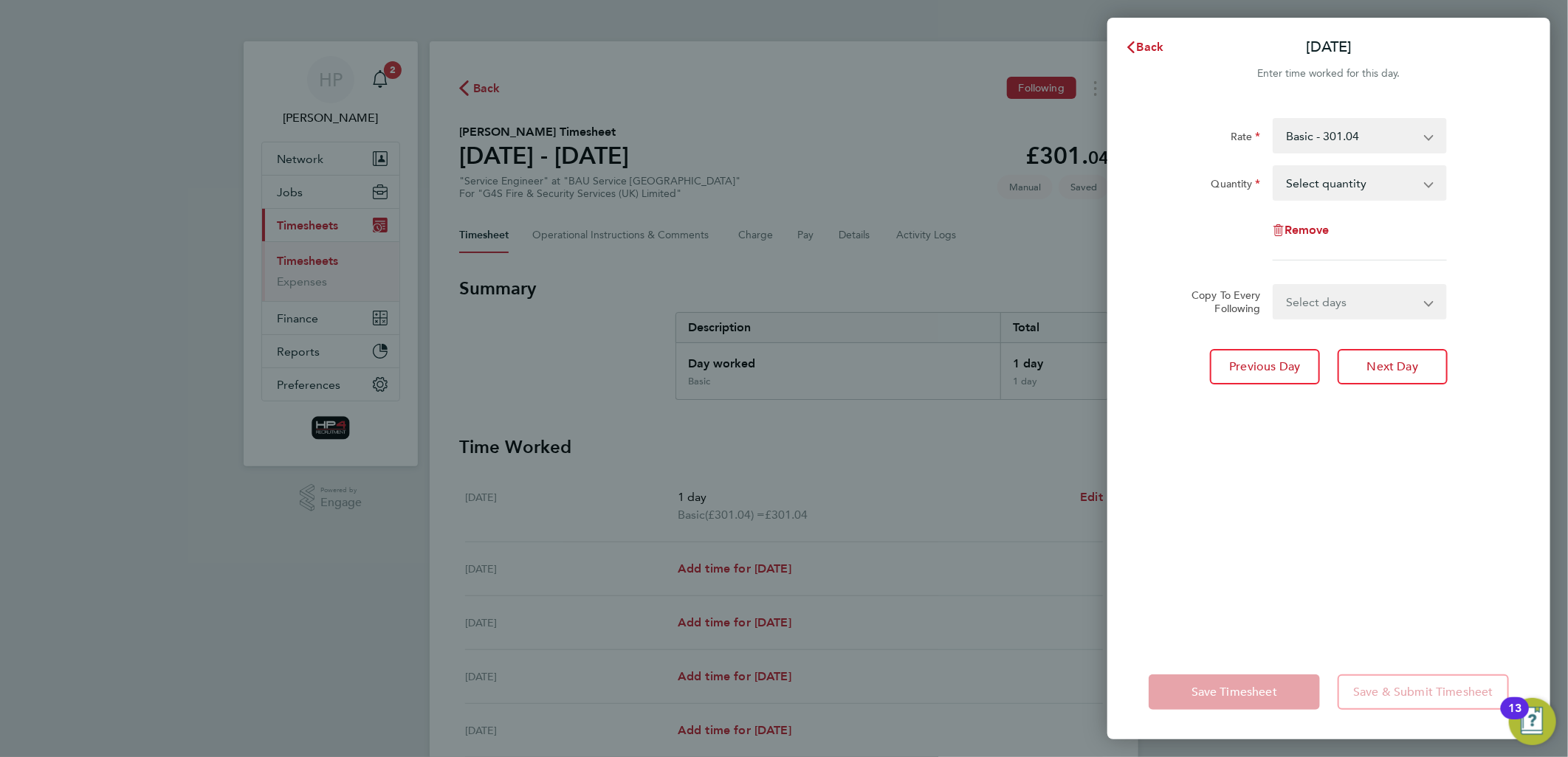
click at [1366, 183] on select "Select quantity 0.5 1" at bounding box center [1350, 183] width 153 height 32
select select "1"
click at [1274, 167] on select "Select quantity 0.5 1" at bounding box center [1350, 183] width 153 height 32
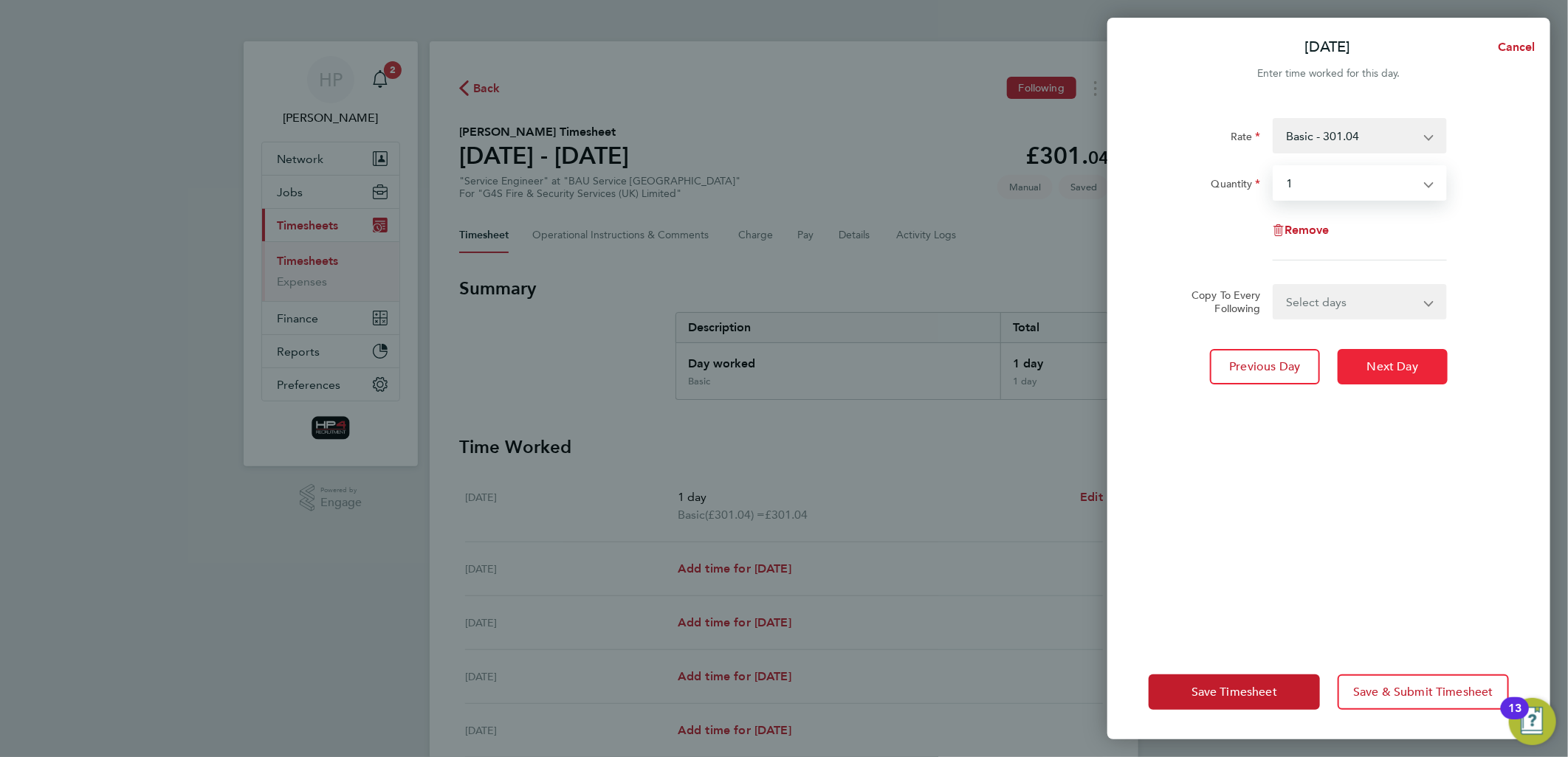
click at [1397, 369] on span "Next Day" at bounding box center [1392, 367] width 51 height 14
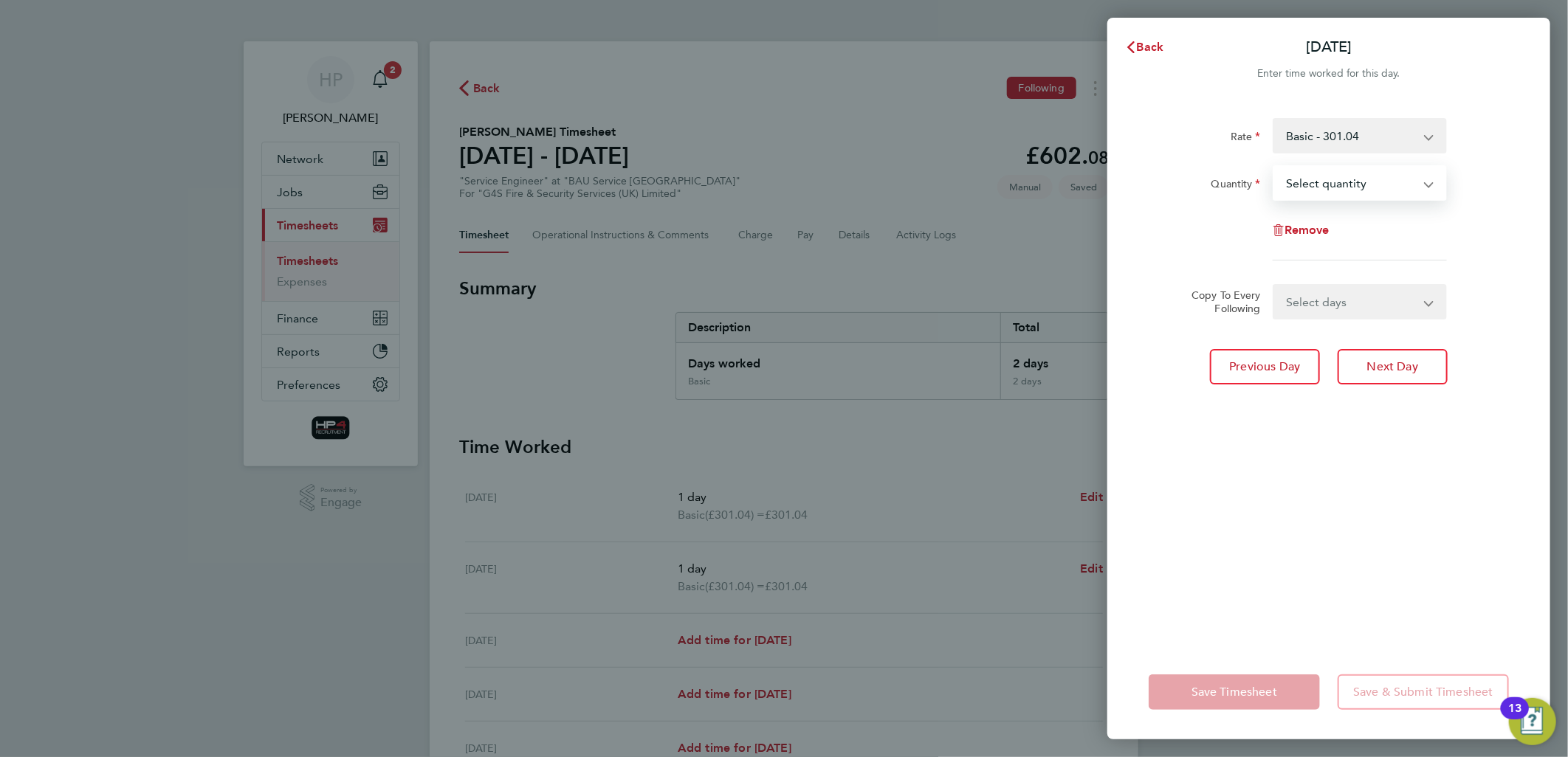
click at [1332, 181] on select "Select quantity 0.5 1" at bounding box center [1350, 183] width 153 height 32
select select "1"
click at [1274, 167] on select "Select quantity 0.5 1" at bounding box center [1350, 183] width 153 height 32
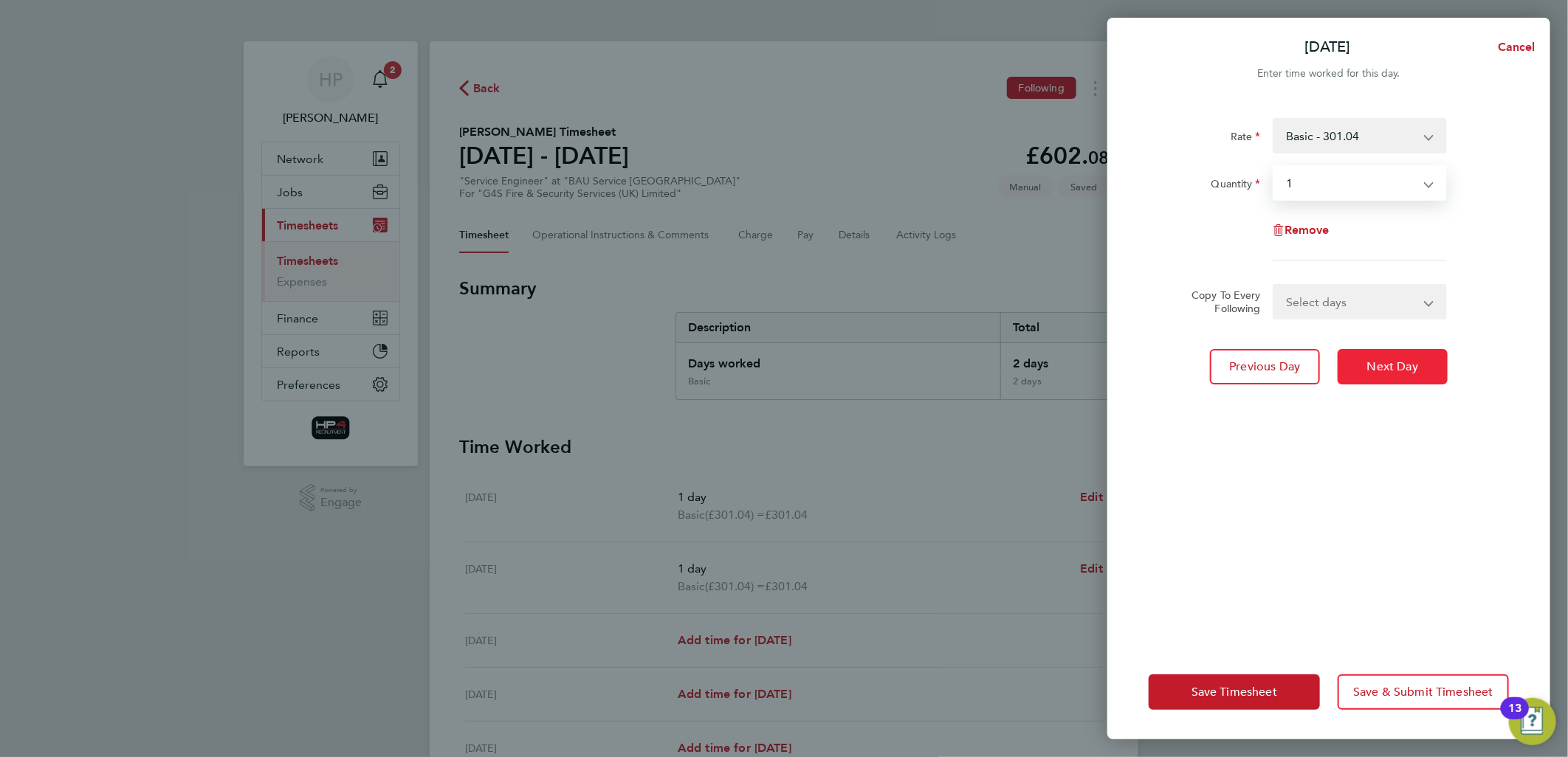
click at [1390, 372] on span "Next Day" at bounding box center [1392, 367] width 51 height 14
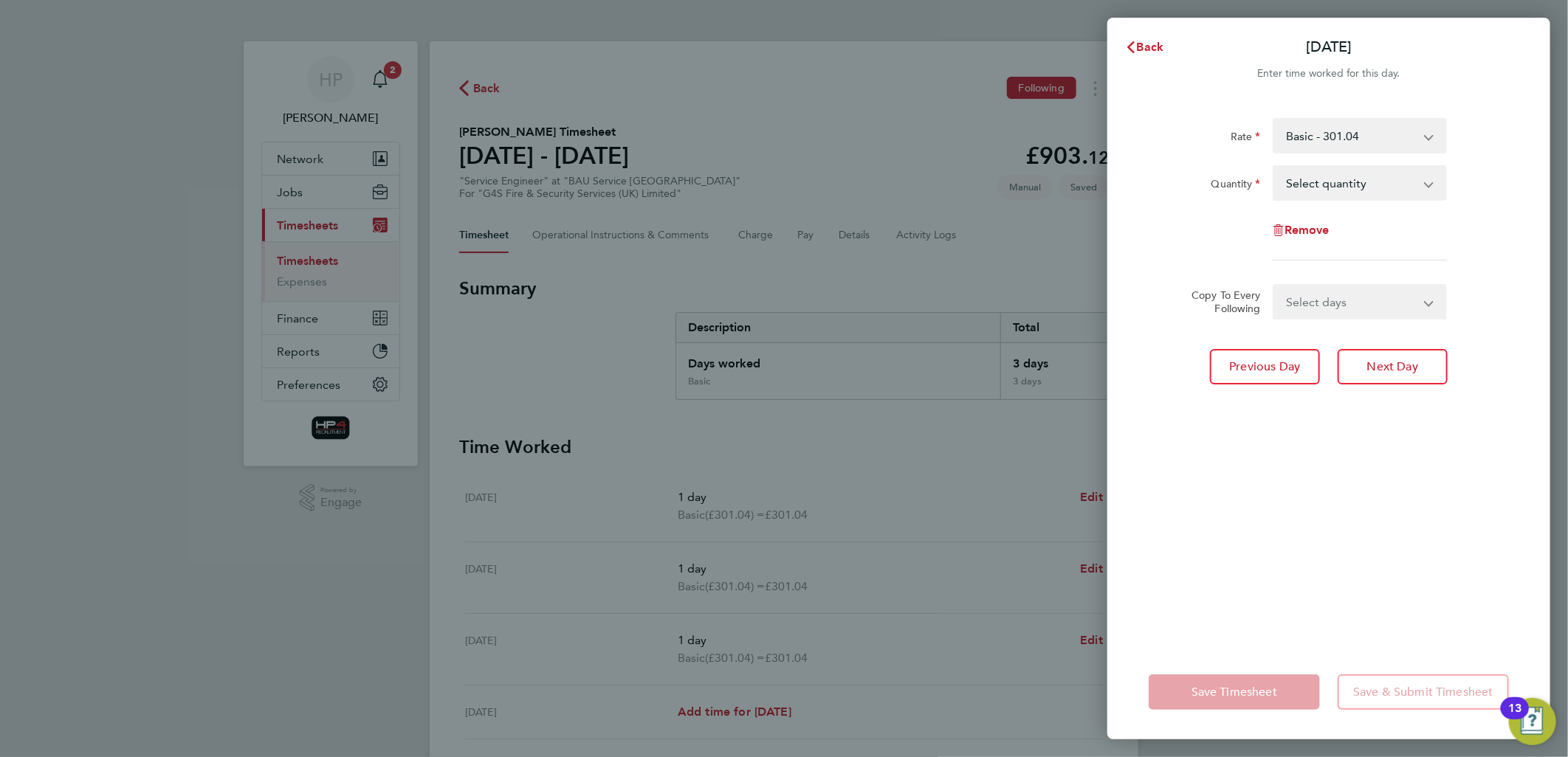
click at [1342, 181] on select "Select quantity 0.5 1" at bounding box center [1350, 183] width 153 height 32
select select "1"
click at [1274, 167] on select "Select quantity 0.5 1" at bounding box center [1350, 183] width 153 height 32
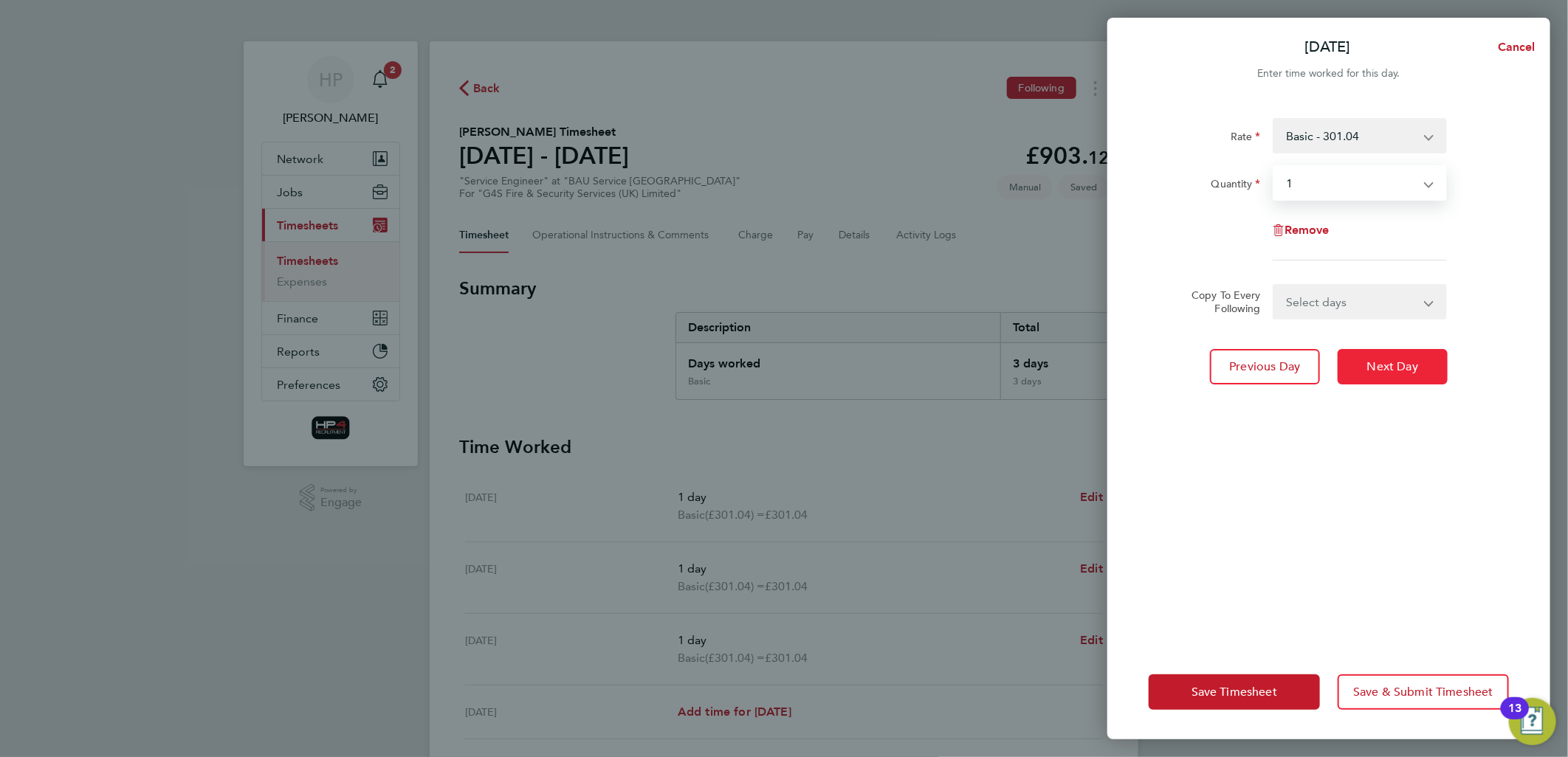
click at [1383, 365] on span "Next Day" at bounding box center [1392, 367] width 51 height 14
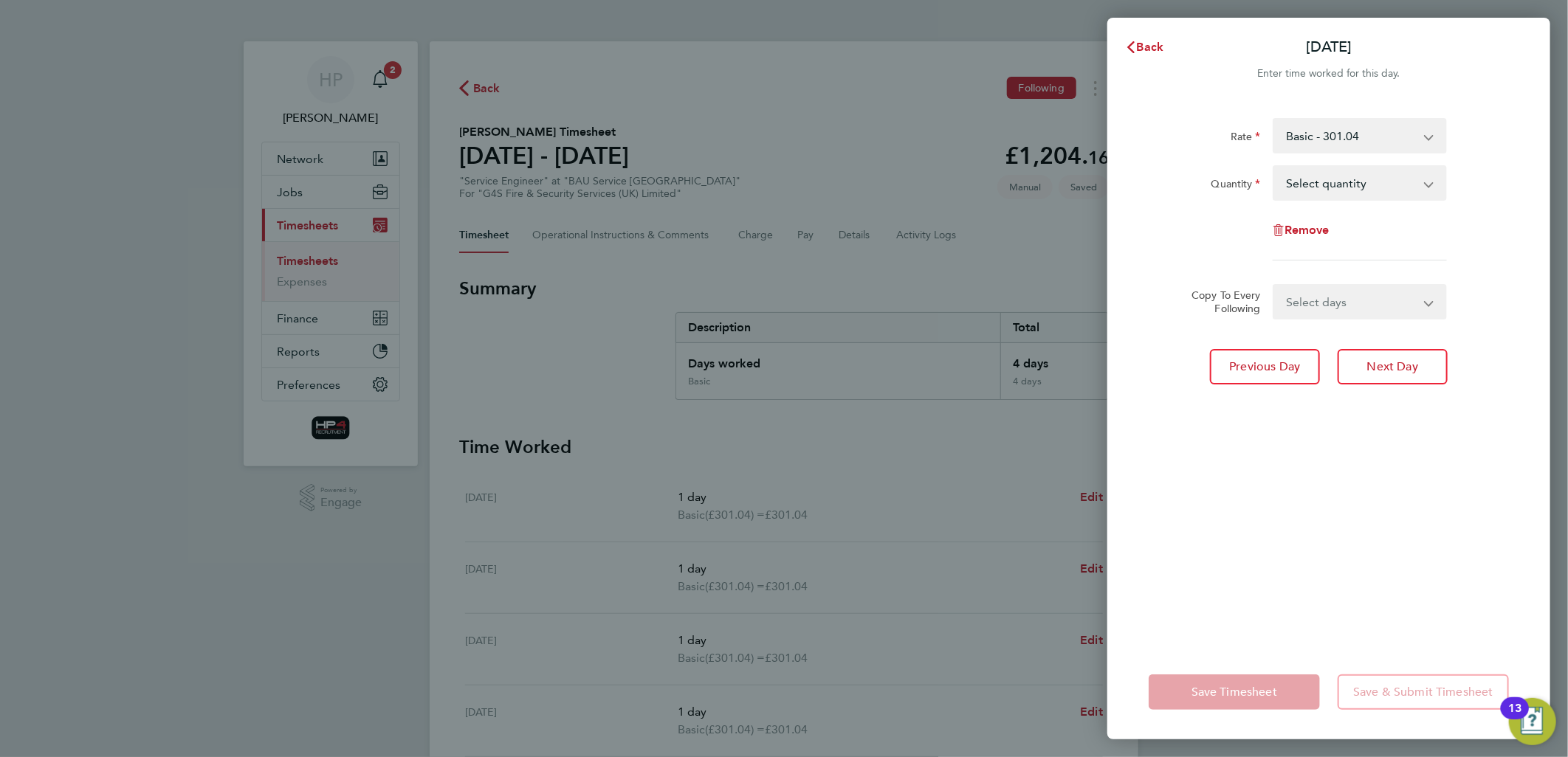
click at [1347, 180] on select "Select quantity 0.5 1" at bounding box center [1350, 183] width 153 height 32
select select "1"
click at [1274, 167] on select "Select quantity 0.5 1" at bounding box center [1350, 183] width 153 height 32
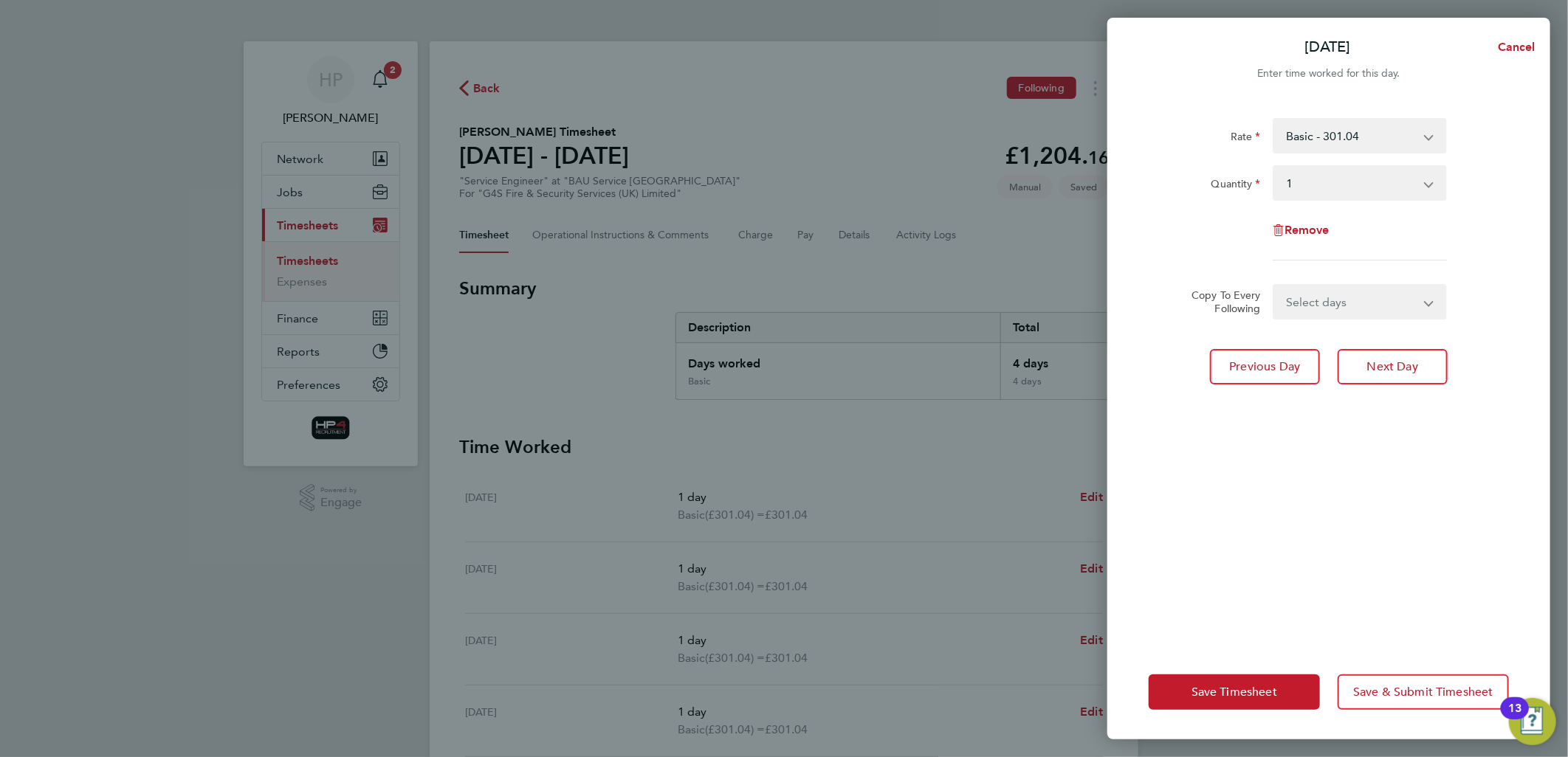
click at [1326, 435] on div "Rate Basic - 301.04 Quantity Select quantity 0.5 1 Remove Copy To Every Followi…" at bounding box center [1329, 372] width 443 height 544
click at [1403, 689] on span "Save & Submit Timesheet" at bounding box center [1423, 692] width 141 height 14
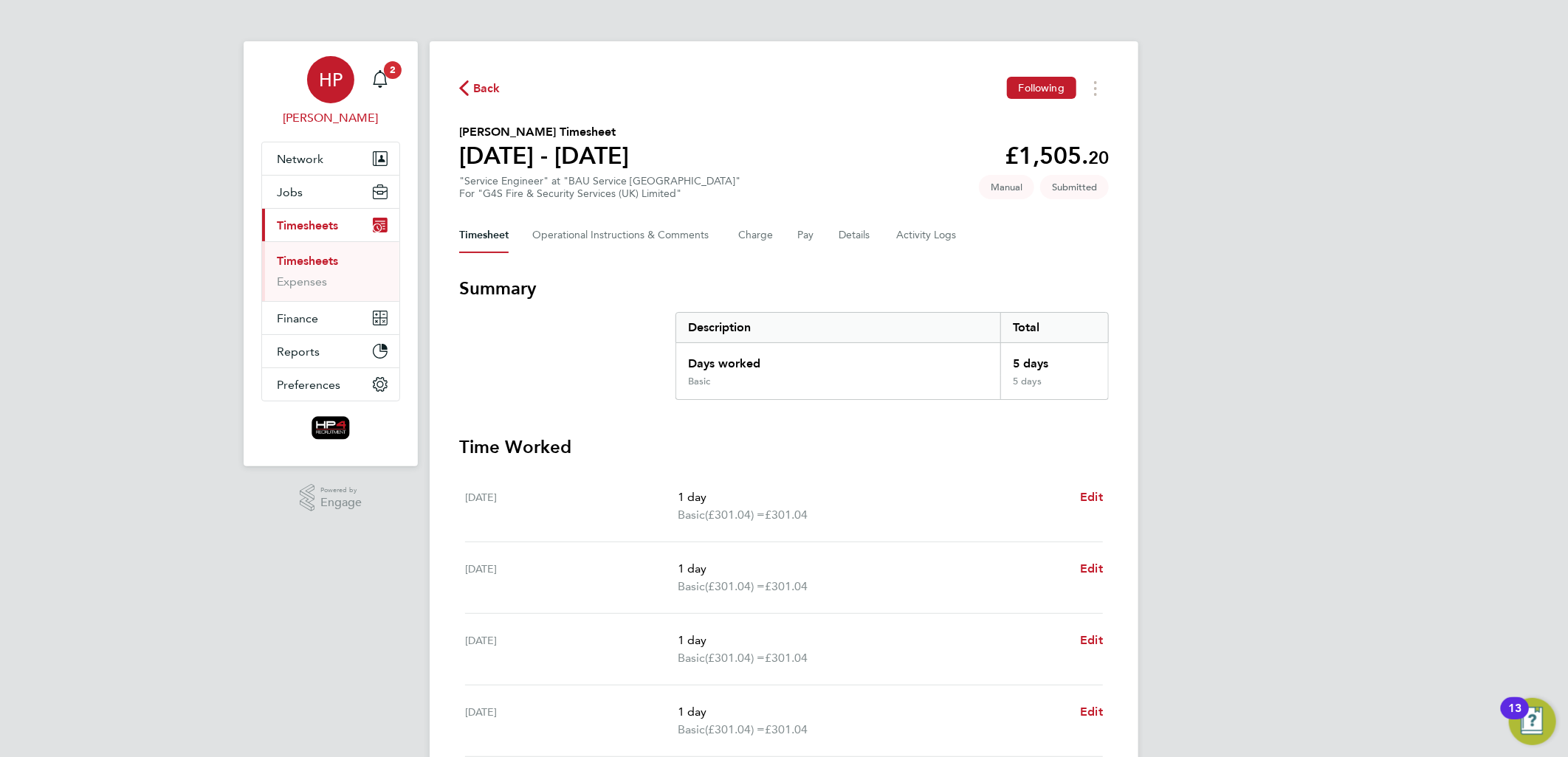
click at [327, 78] on span "HP" at bounding box center [330, 79] width 23 height 19
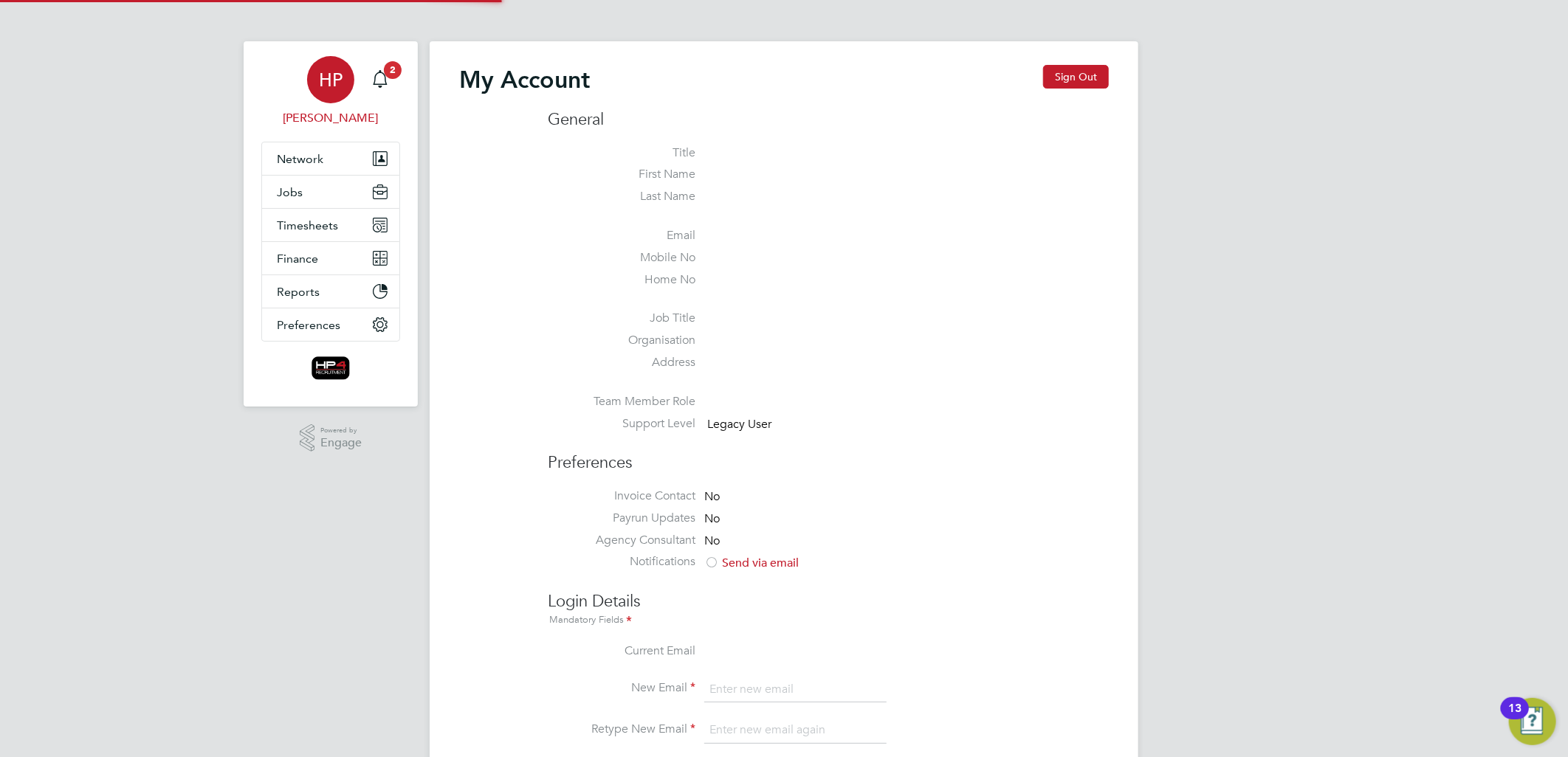
type input "[PERSON_NAME][EMAIL_ADDRESS][DOMAIN_NAME]"
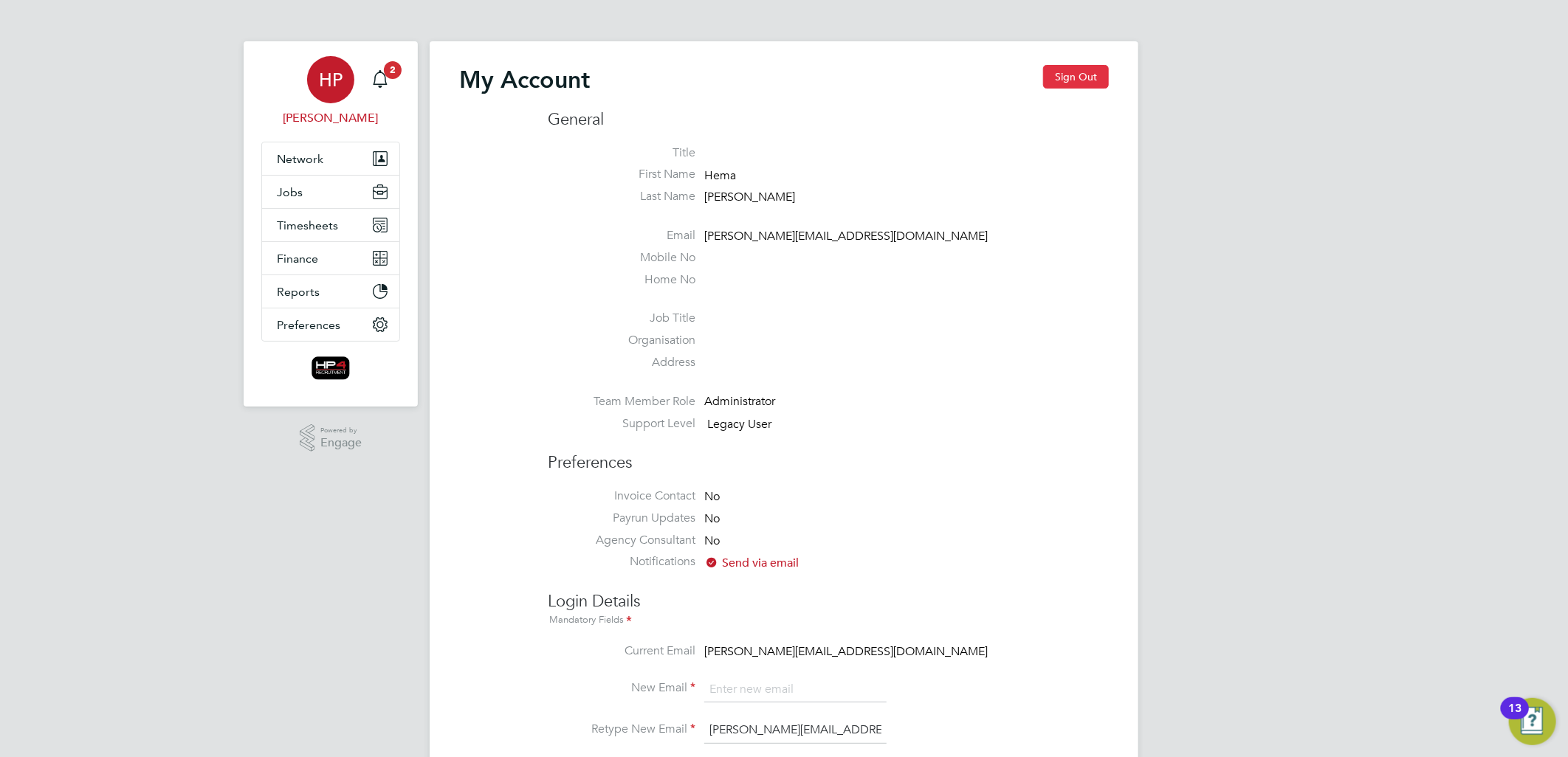
click at [1094, 74] on button "Sign Out" at bounding box center [1076, 76] width 66 height 23
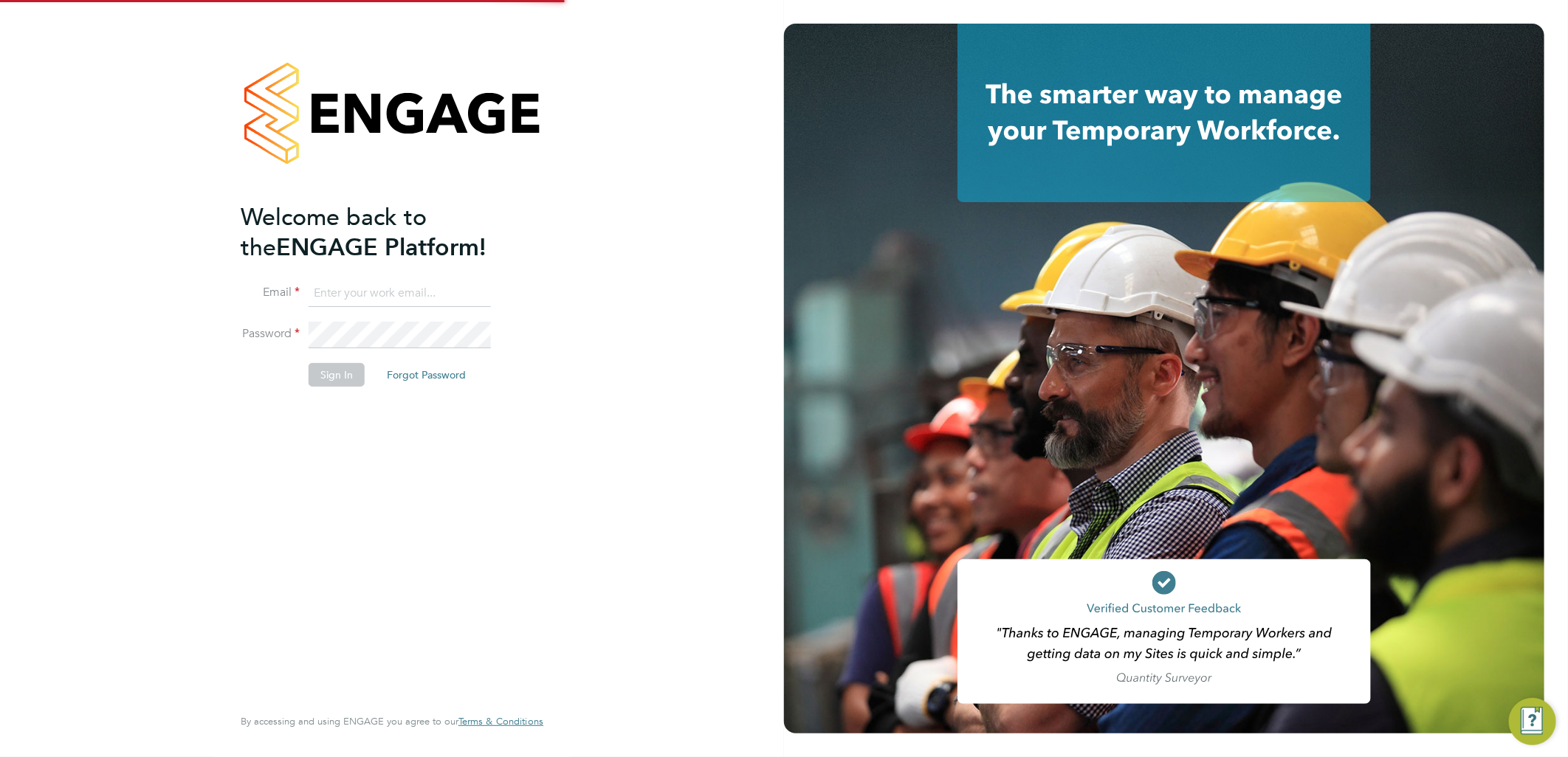
type input "[PERSON_NAME][EMAIL_ADDRESS][DOMAIN_NAME]"
